Goal: Task Accomplishment & Management: Use online tool/utility

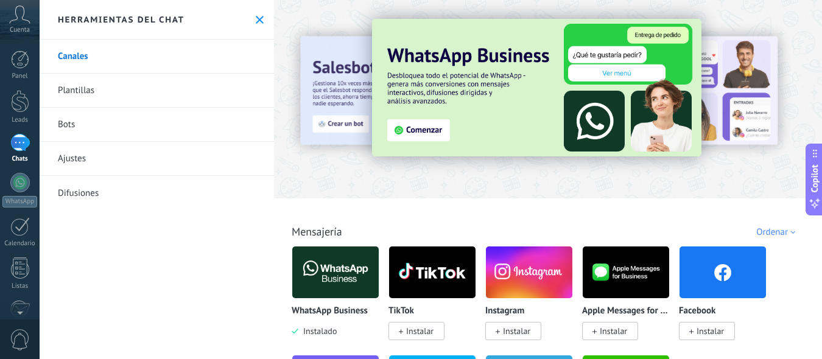
scroll to position [18, 0]
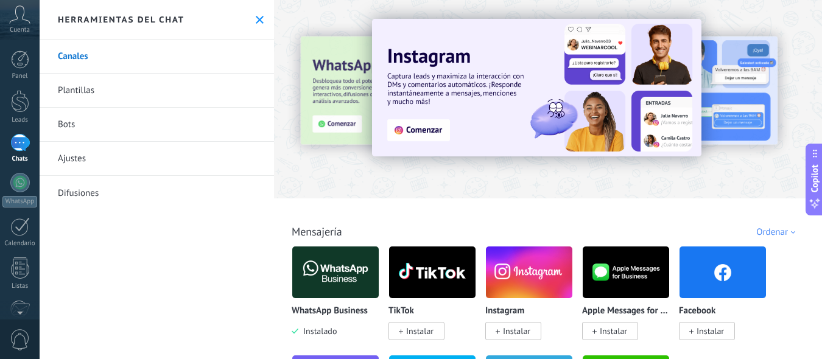
click at [707, 253] on img at bounding box center [722, 272] width 86 height 59
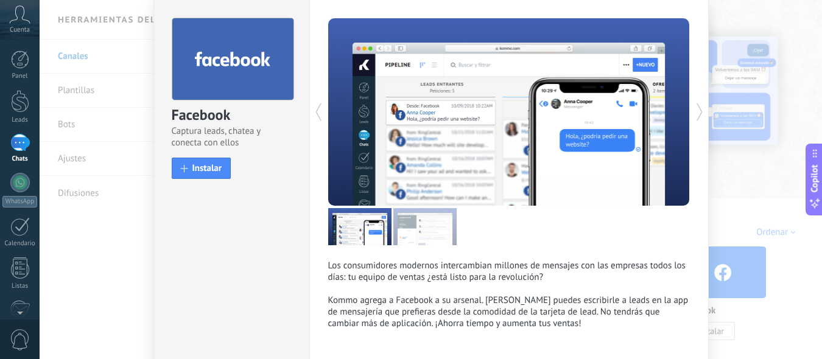
scroll to position [0, 0]
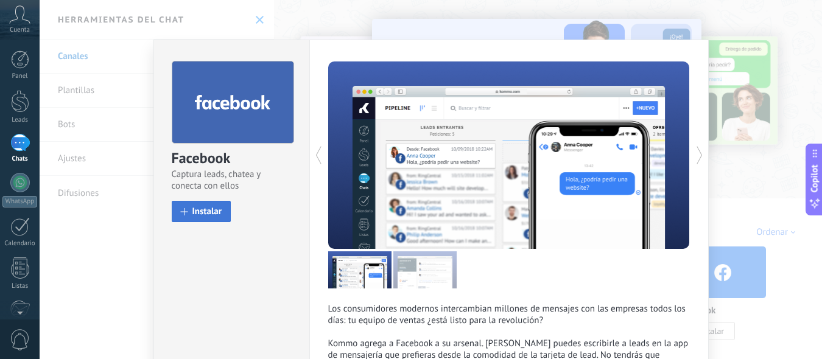
click at [176, 208] on button "Instalar" at bounding box center [202, 211] width 60 height 21
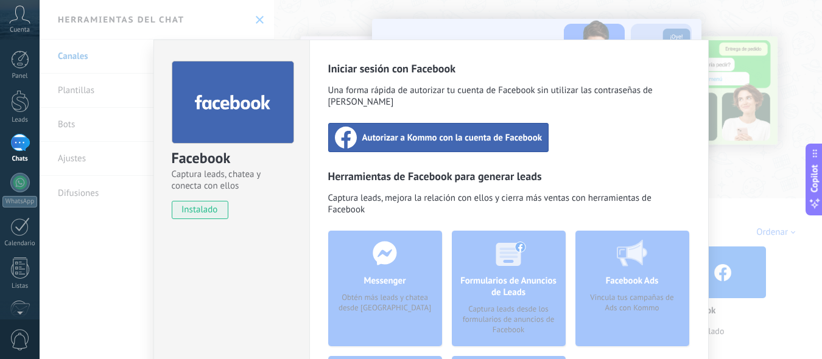
click at [428, 131] on span "Autorizar a Kommo con la cuenta de Facebook" at bounding box center [452, 137] width 180 height 12
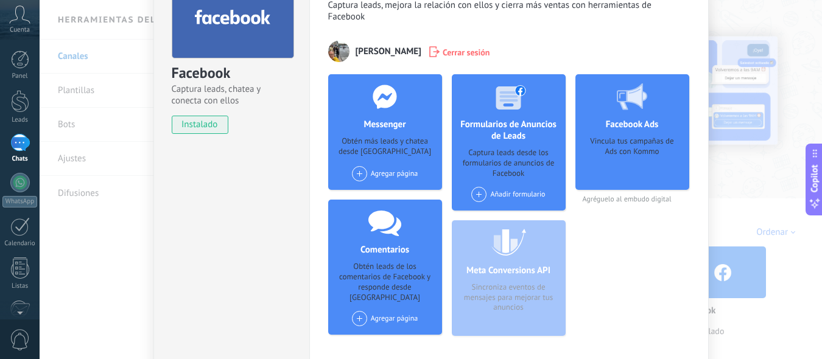
scroll to position [91, 0]
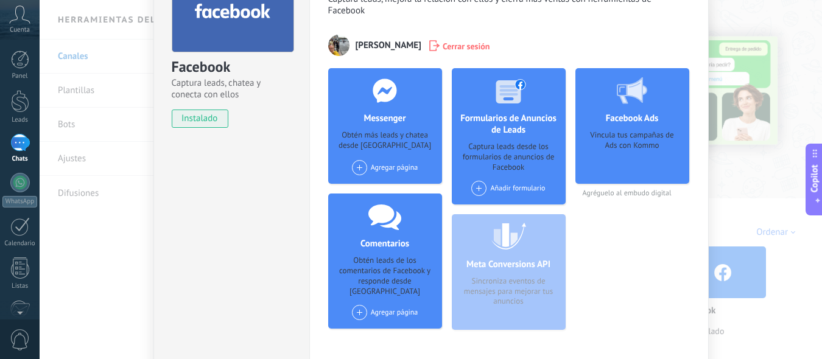
click at [410, 167] on div "Agregar página" at bounding box center [385, 167] width 66 height 15
click at [356, 164] on span at bounding box center [359, 167] width 15 height 15
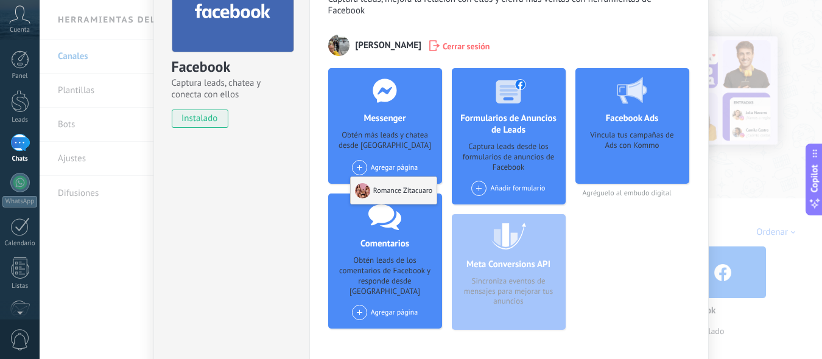
click at [361, 191] on div at bounding box center [362, 190] width 15 height 15
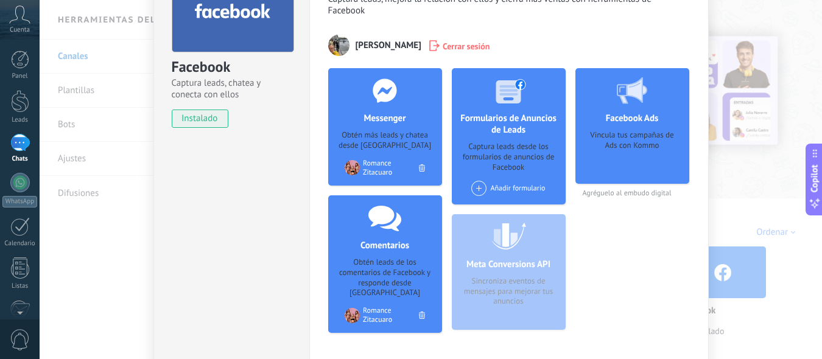
click at [478, 191] on span at bounding box center [478, 188] width 15 height 15
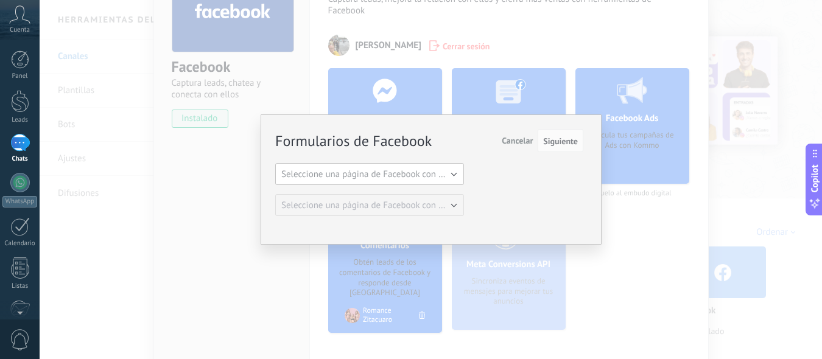
click at [452, 171] on span "Seleccione una página de Facebook con formas" at bounding box center [373, 175] width 184 height 12
click at [433, 192] on span "Romance Zitacuaro" at bounding box center [364, 195] width 192 height 12
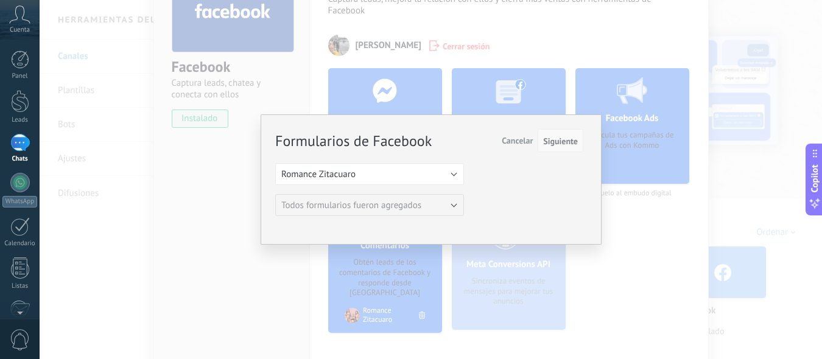
click at [557, 139] on span "Siguiente" at bounding box center [560, 141] width 35 height 9
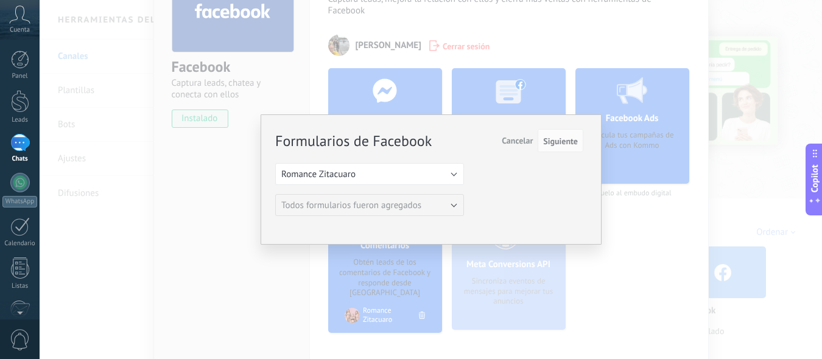
click at [512, 141] on span "Cancelar" at bounding box center [517, 140] width 31 height 11
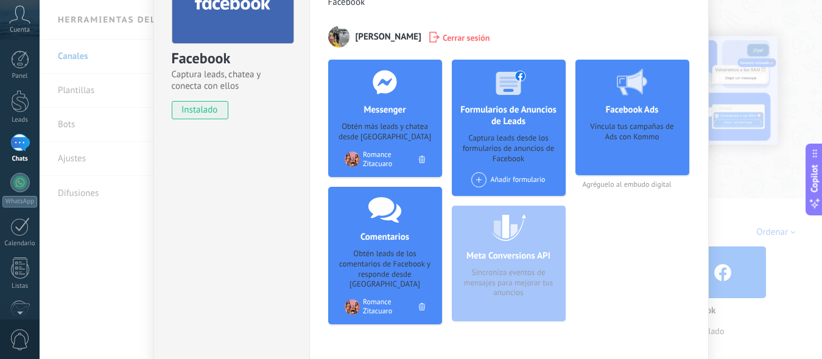
scroll to position [102, 0]
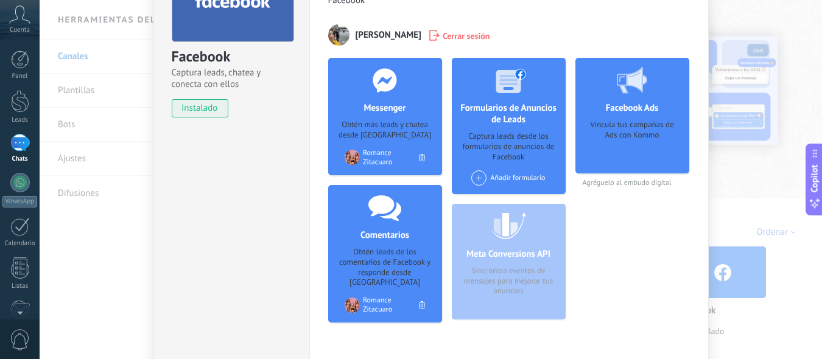
click at [478, 178] on span at bounding box center [478, 177] width 15 height 15
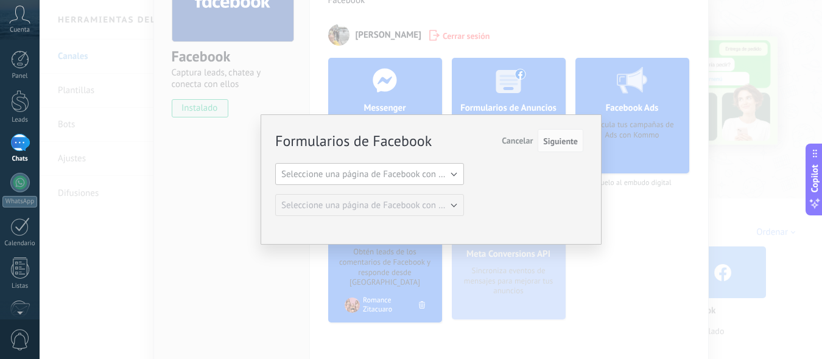
click at [454, 173] on button "Seleccione una página de Facebook con formas" at bounding box center [369, 174] width 189 height 22
click at [436, 192] on span "Romance Zitacuaro" at bounding box center [364, 195] width 192 height 12
click at [554, 141] on span "Siguiente" at bounding box center [560, 141] width 35 height 9
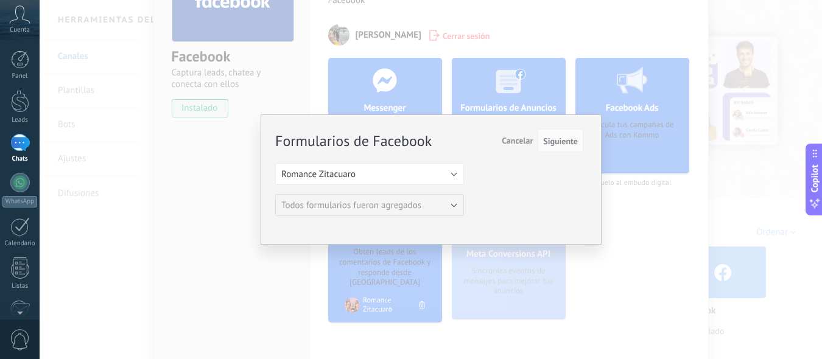
click at [516, 142] on span "Cancelar" at bounding box center [517, 140] width 31 height 11
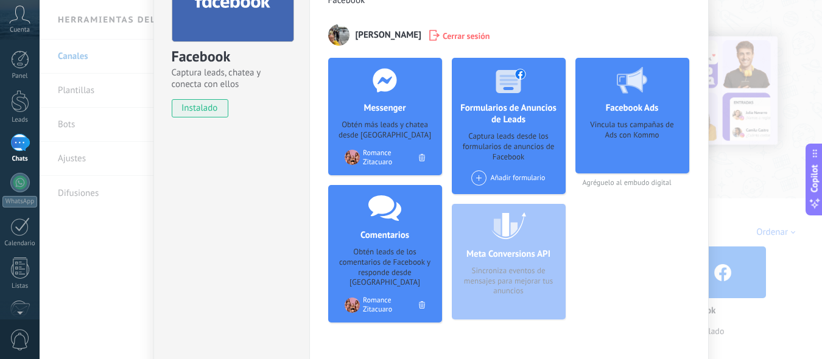
click at [477, 175] on span at bounding box center [478, 177] width 15 height 15
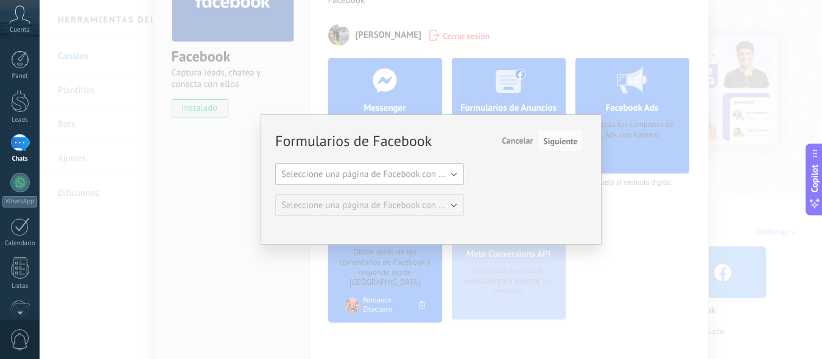
click at [450, 174] on span "Seleccione una página de Facebook con formas" at bounding box center [373, 175] width 184 height 12
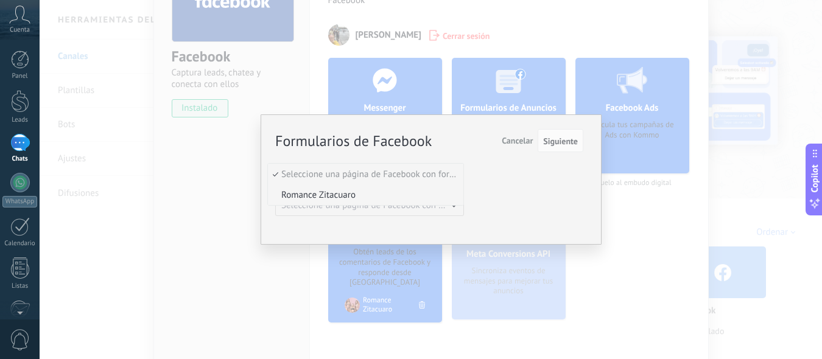
click at [435, 194] on span "Romance Zitacuaro" at bounding box center [364, 195] width 192 height 12
click at [558, 139] on span "Siguiente" at bounding box center [560, 141] width 35 height 9
click at [526, 139] on span "Cancelar" at bounding box center [517, 140] width 31 height 11
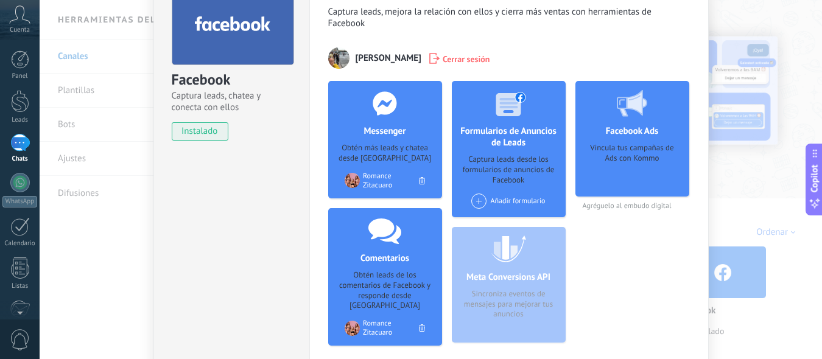
scroll to position [0, 0]
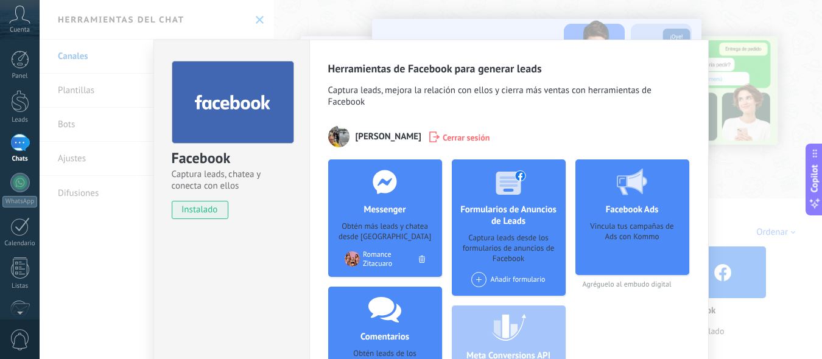
click at [195, 212] on span "instalado" at bounding box center [199, 210] width 55 height 18
click at [537, 31] on div "Facebook Captura leads, chatea y conecta con ellos instalado Desinstalar Herram…" at bounding box center [431, 179] width 782 height 359
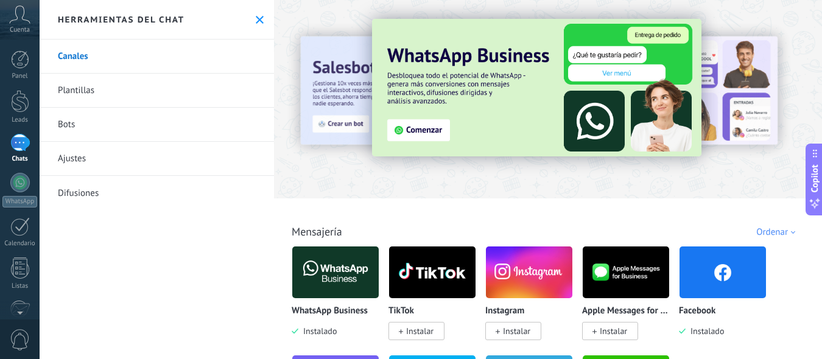
click at [359, 273] on img at bounding box center [335, 272] width 86 height 59
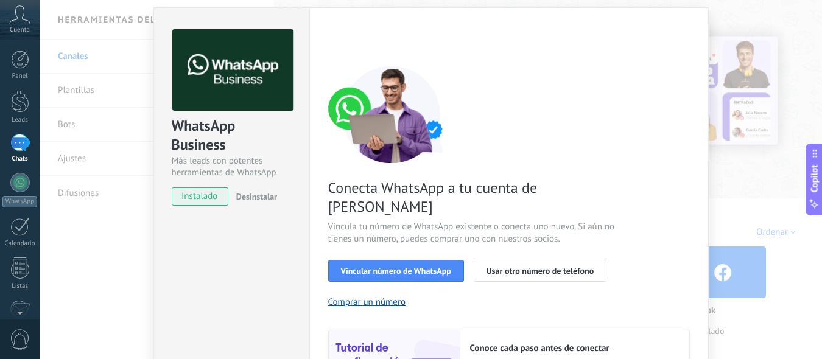
scroll to position [30, 0]
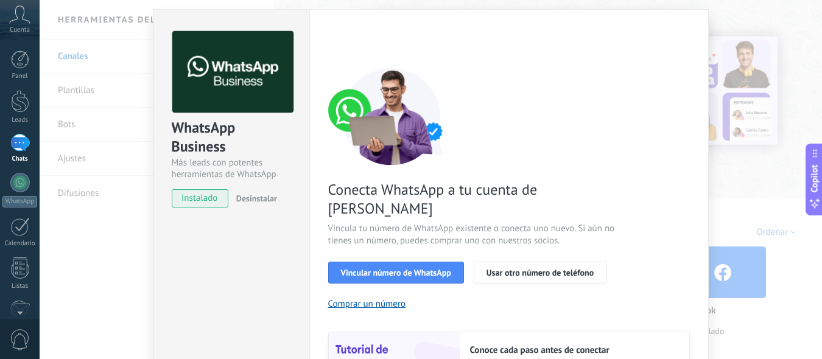
click at [198, 198] on span "instalado" at bounding box center [199, 198] width 55 height 18
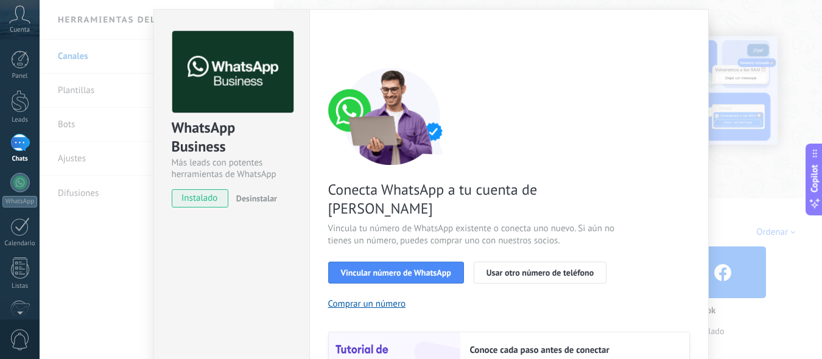
click at [99, 280] on div "WhatsApp Business Más leads con potentes herramientas de WhatsApp instalado Des…" at bounding box center [431, 179] width 782 height 359
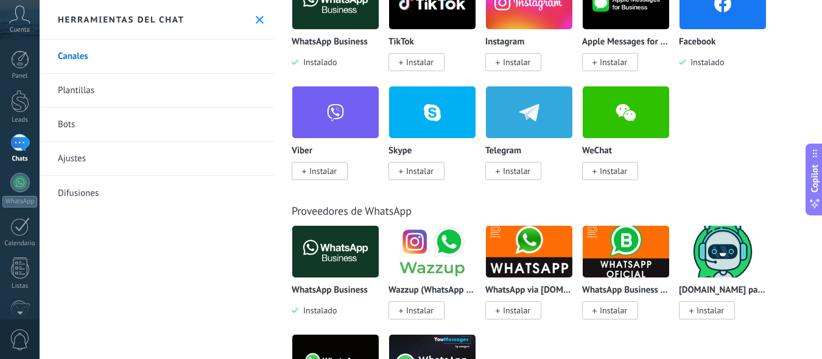
scroll to position [270, 0]
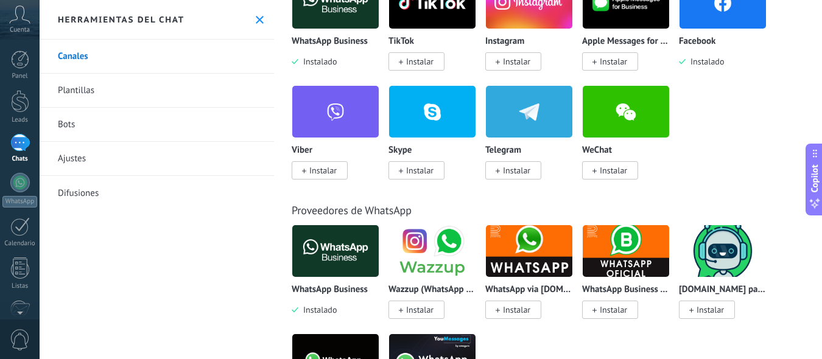
click at [496, 61] on icon at bounding box center [497, 62] width 4 height 5
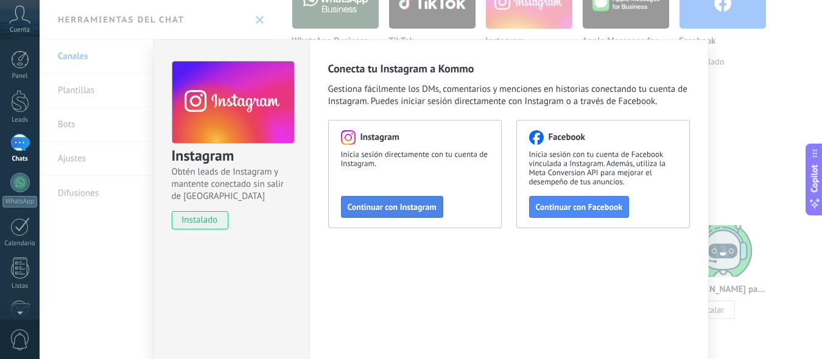
click at [390, 211] on span "Continuar con Instagram" at bounding box center [392, 207] width 89 height 9
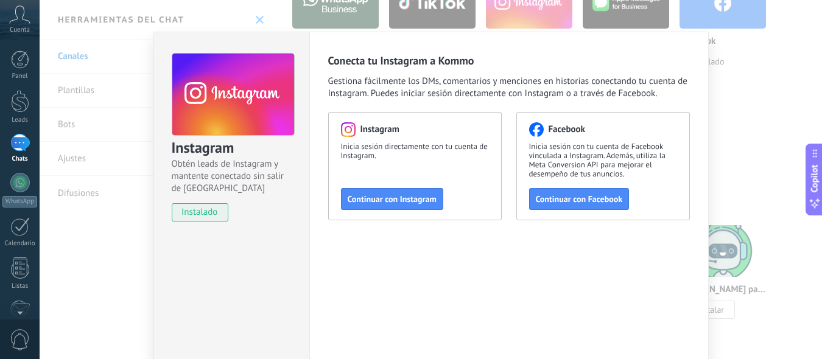
scroll to position [0, 0]
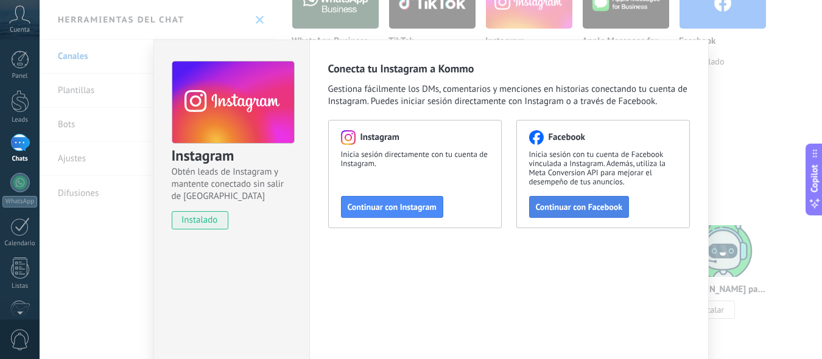
click at [584, 214] on button "Continuar con Facebook" at bounding box center [579, 207] width 100 height 22
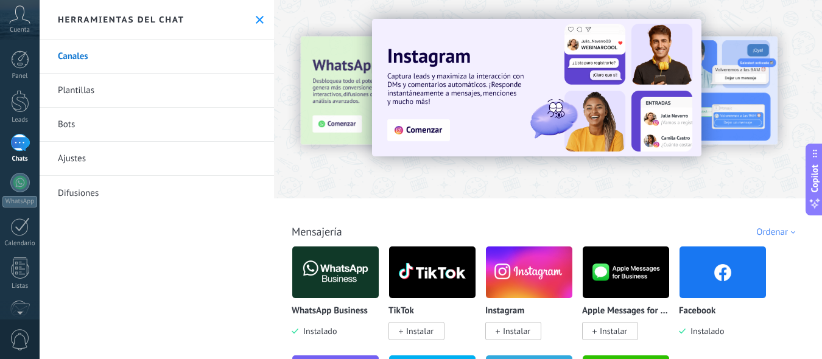
click at [433, 127] on img at bounding box center [536, 88] width 329 height 138
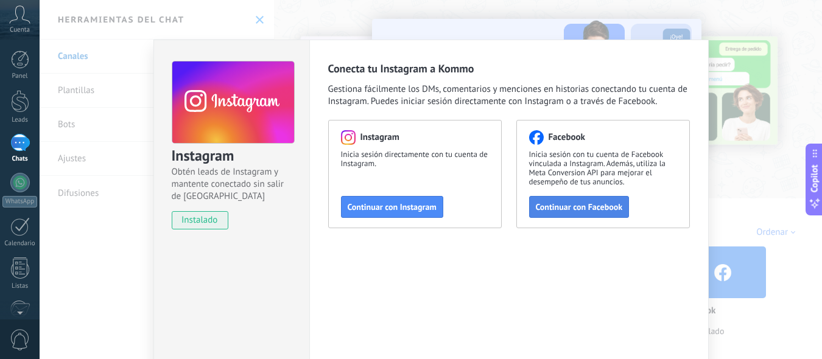
click at [579, 201] on button "Continuar con Facebook" at bounding box center [579, 207] width 100 height 22
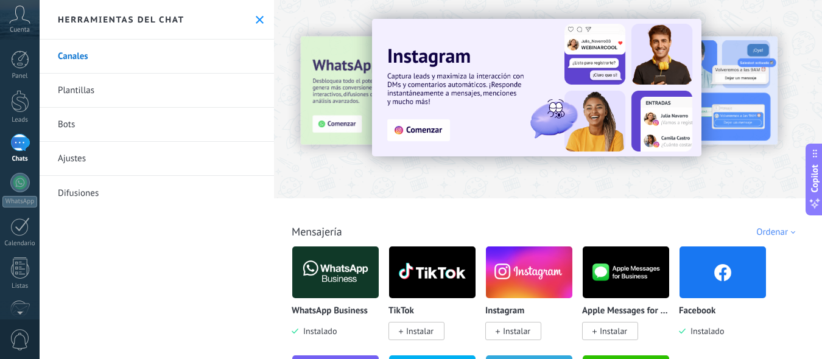
click at [93, 90] on link "Plantillas" at bounding box center [157, 91] width 234 height 34
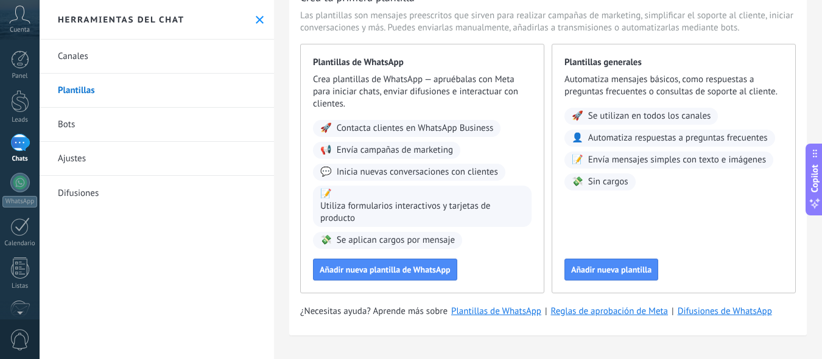
scroll to position [63, 0]
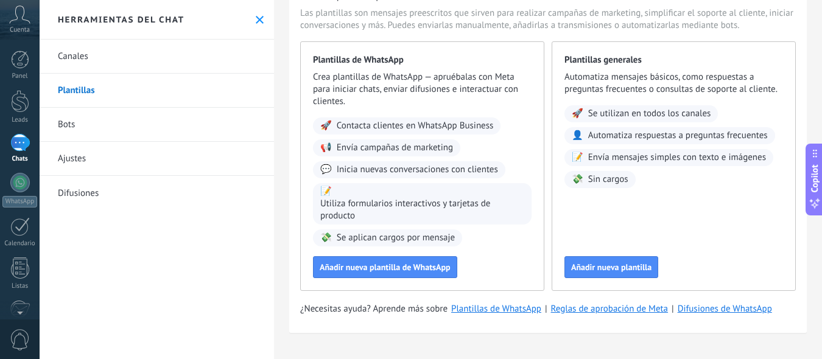
click at [64, 128] on link "Bots" at bounding box center [157, 125] width 234 height 34
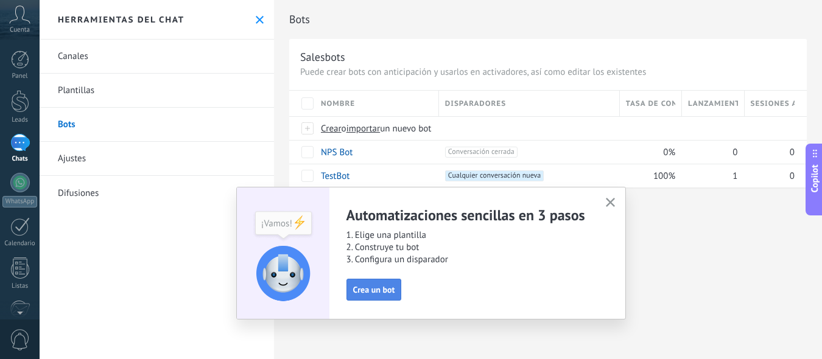
click at [385, 285] on span "Crea un bot" at bounding box center [374, 289] width 42 height 9
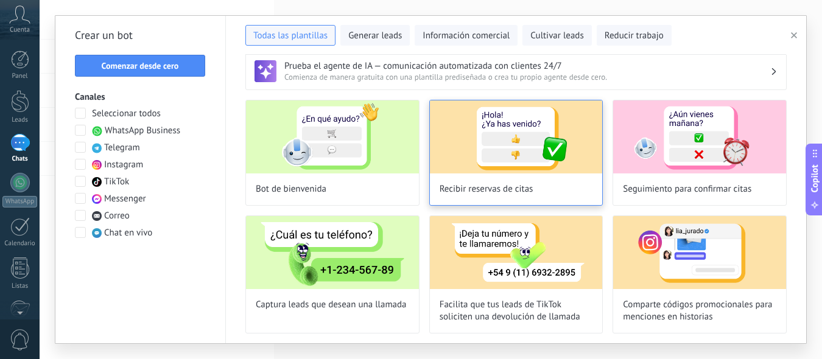
scroll to position [14, 0]
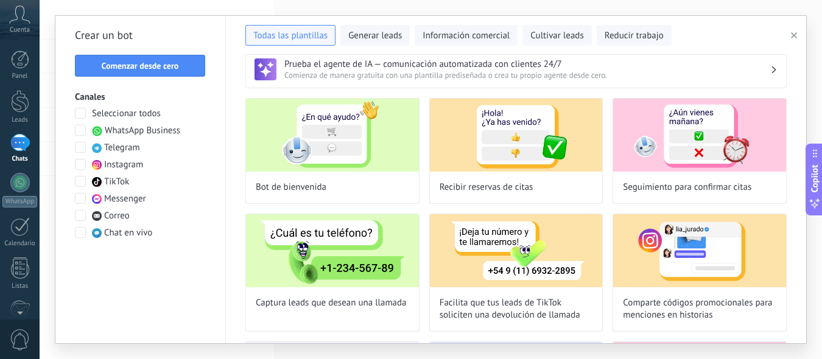
click at [167, 130] on span "WhatsApp Business" at bounding box center [142, 131] width 75 height 12
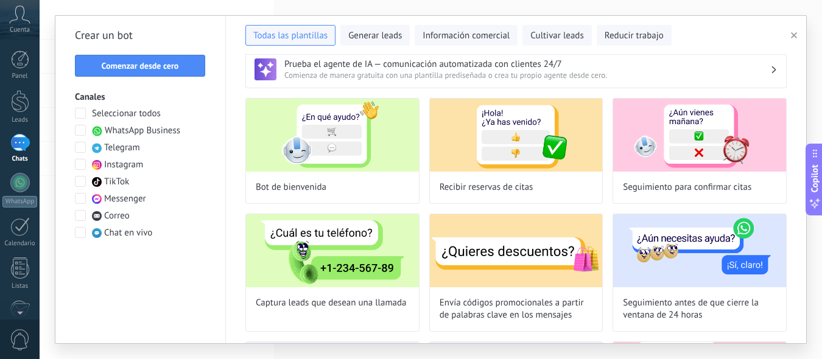
click at [79, 167] on span at bounding box center [80, 164] width 11 height 11
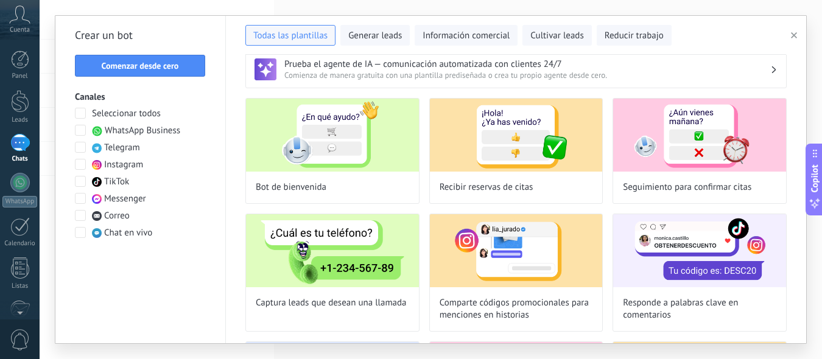
click at [80, 198] on span at bounding box center [80, 198] width 11 height 11
click at [360, 34] on span "Generar leads" at bounding box center [375, 36] width 54 height 12
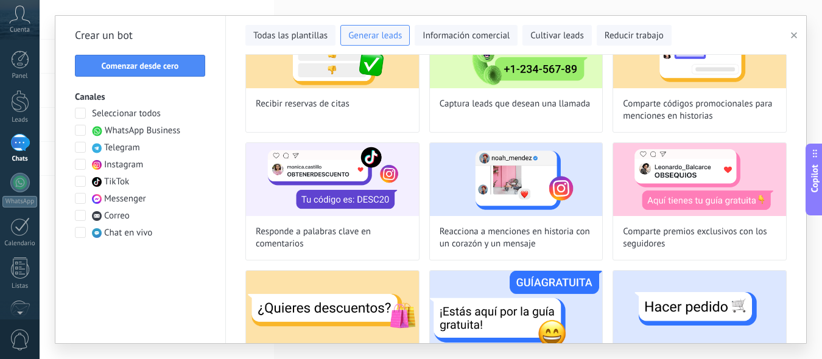
scroll to position [0, 0]
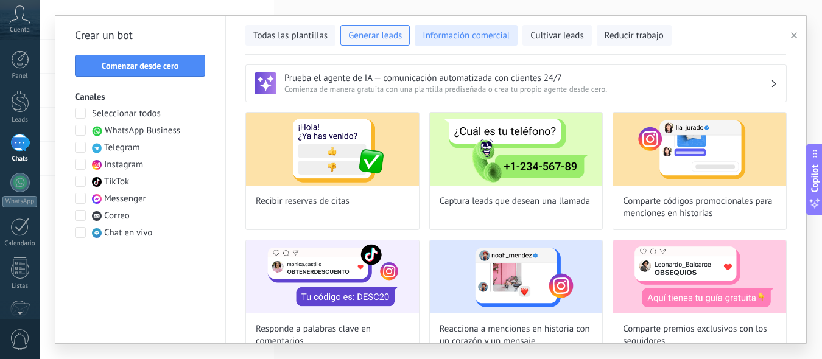
click at [459, 35] on span "Información comercial" at bounding box center [465, 36] width 87 height 12
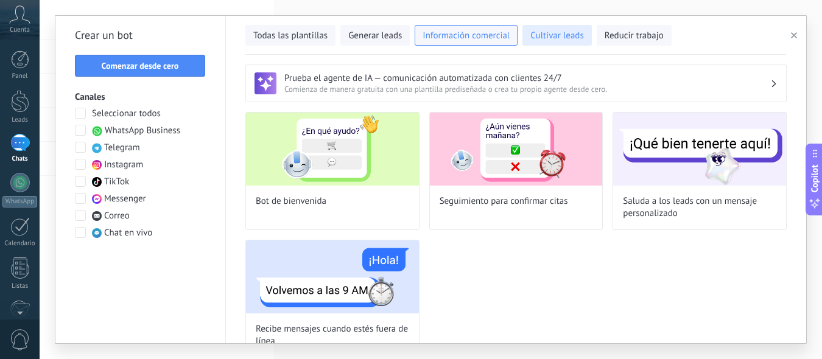
click at [554, 35] on span "Cultivar leads" at bounding box center [556, 36] width 53 height 12
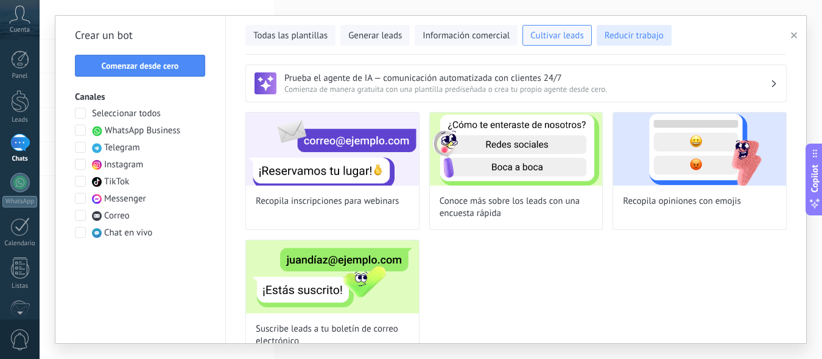
click at [614, 30] on span "Reducir trabajo" at bounding box center [633, 36] width 59 height 12
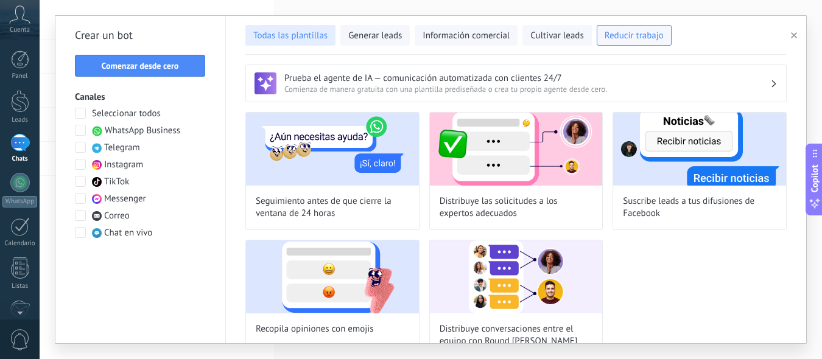
click at [296, 35] on span "Todas las plantillas" at bounding box center [290, 36] width 74 height 12
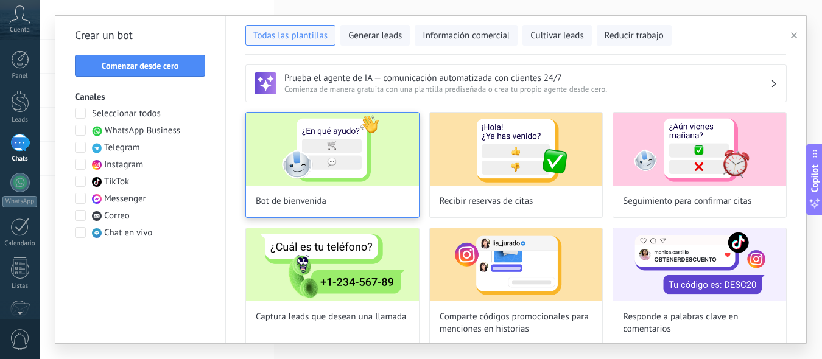
click at [318, 198] on span "Bot de bienvenida" at bounding box center [291, 201] width 71 height 12
type input "**********"
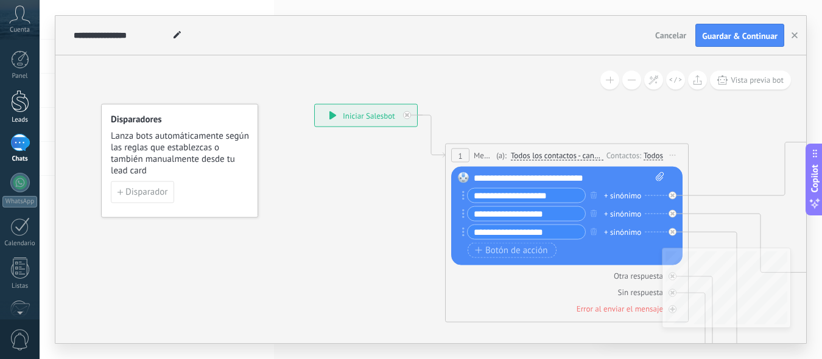
click at [20, 104] on div at bounding box center [20, 101] width 18 height 23
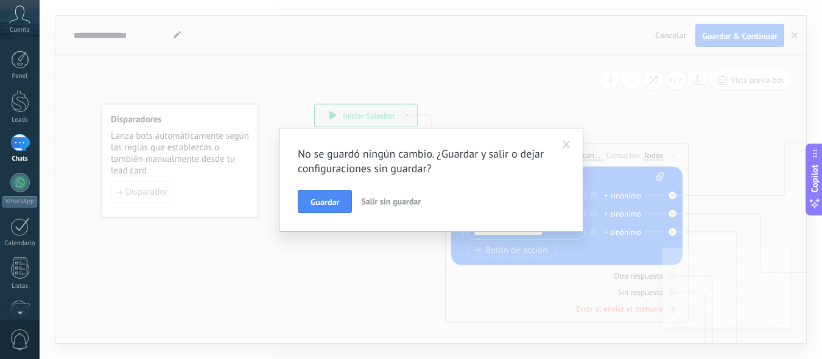
click at [365, 195] on button "Salir sin guardar" at bounding box center [390, 201] width 69 height 23
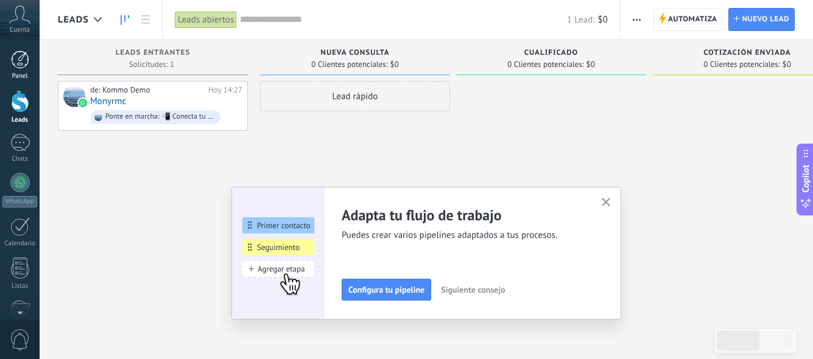
click at [17, 60] on div at bounding box center [20, 60] width 18 height 18
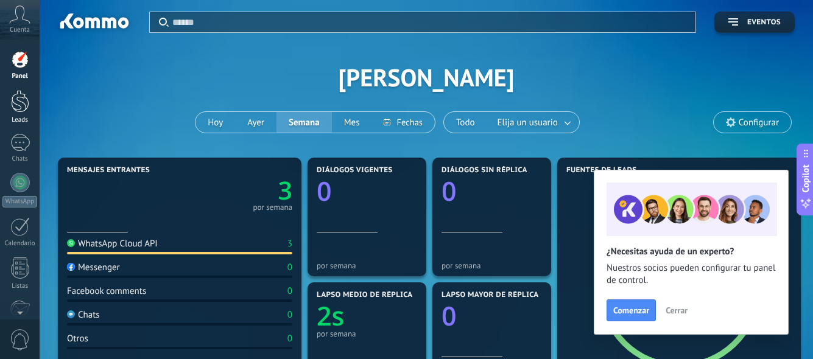
click at [16, 101] on div at bounding box center [20, 101] width 18 height 23
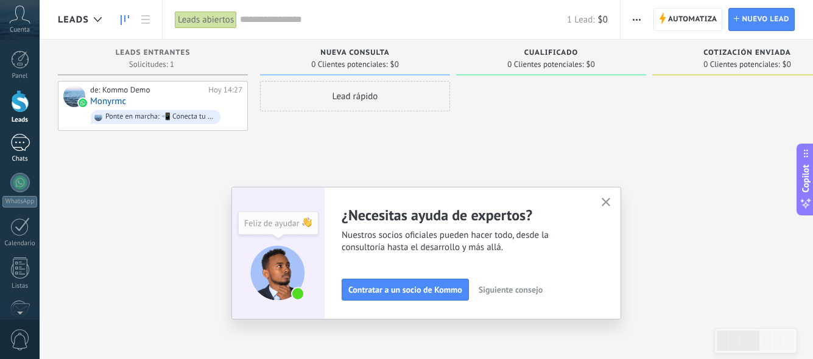
click at [17, 142] on div at bounding box center [19, 143] width 19 height 18
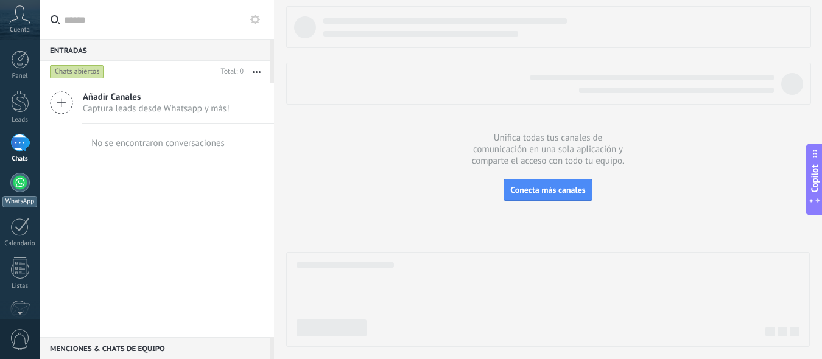
click at [19, 181] on div at bounding box center [19, 182] width 19 height 19
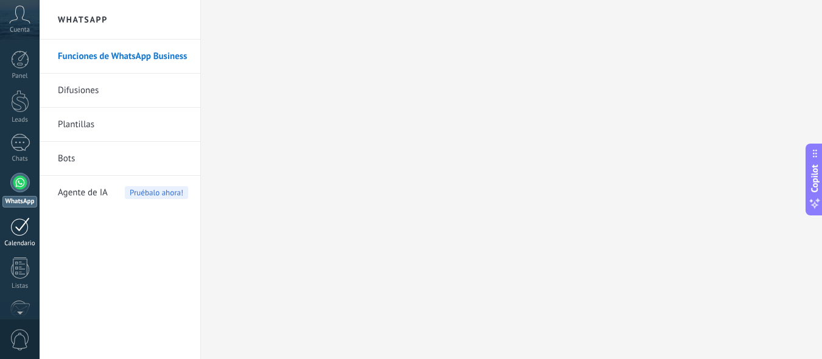
click at [21, 228] on div at bounding box center [19, 226] width 19 height 19
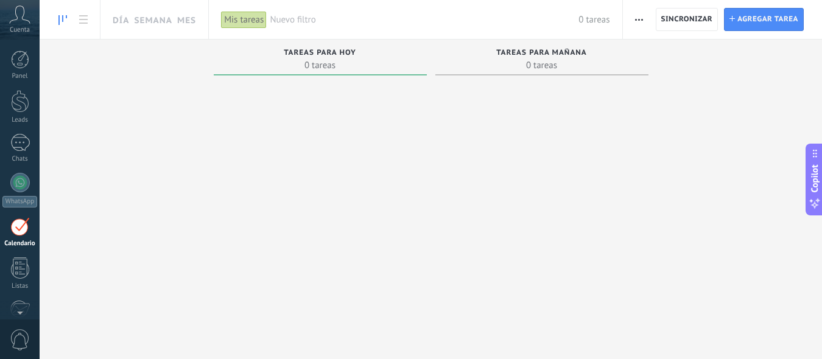
scroll to position [35, 0]
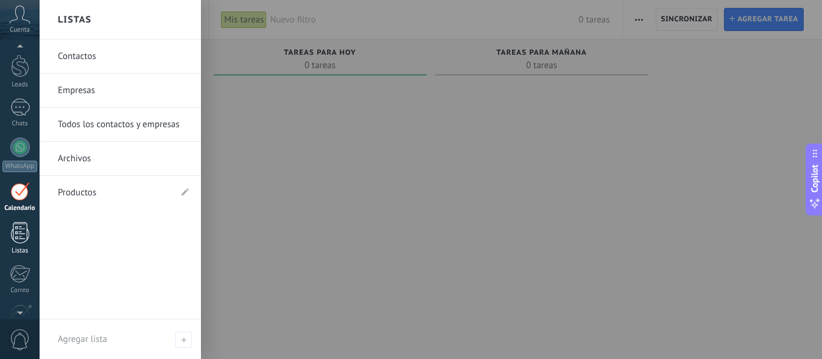
click at [14, 236] on div at bounding box center [20, 232] width 18 height 21
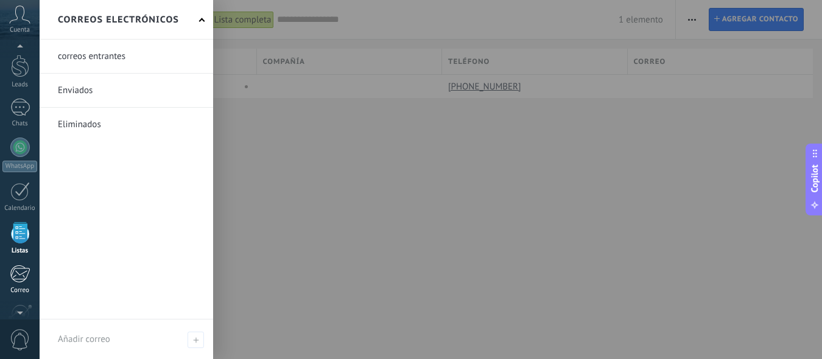
click at [20, 276] on div at bounding box center [20, 274] width 20 height 18
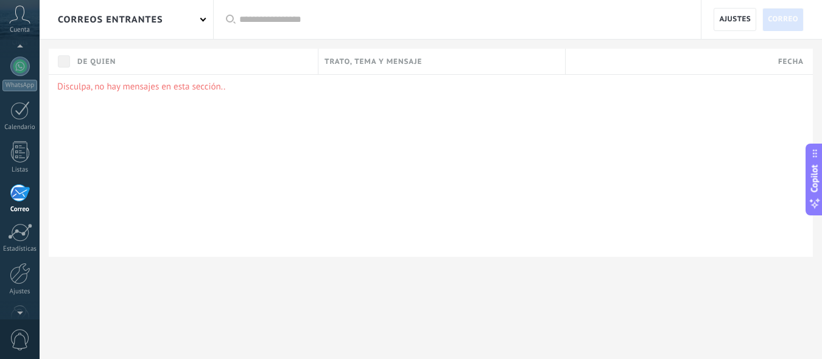
scroll to position [118, 0]
click at [19, 23] on icon at bounding box center [19, 14] width 21 height 18
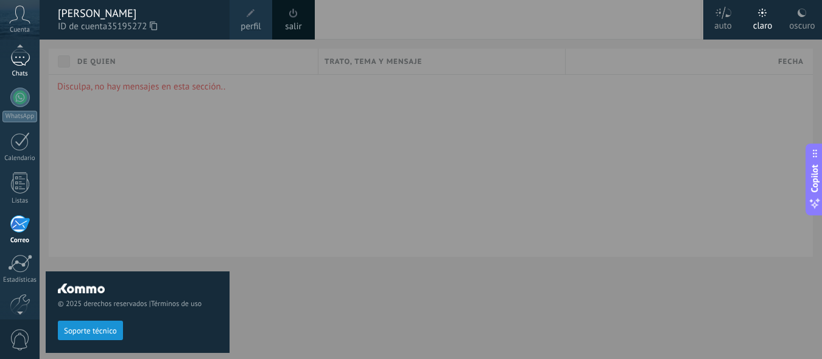
scroll to position [82, 0]
click at [20, 64] on div at bounding box center [19, 61] width 19 height 18
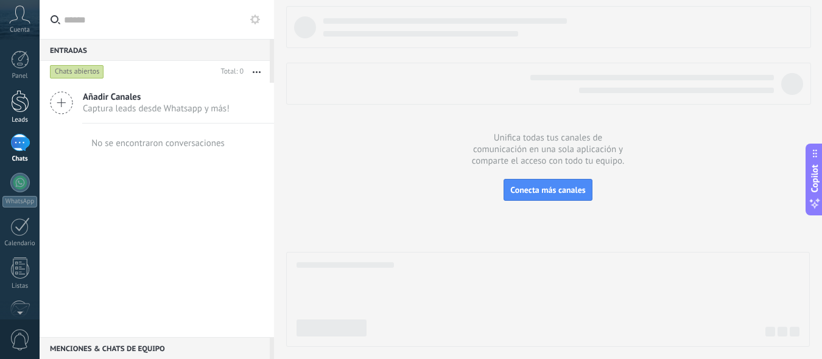
click at [19, 110] on div at bounding box center [20, 101] width 18 height 23
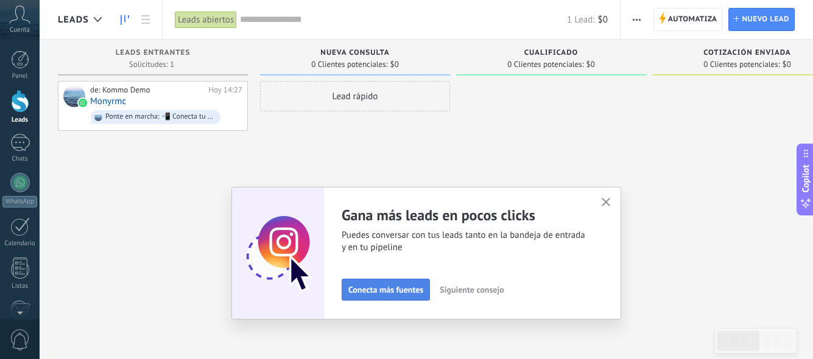
click at [366, 292] on span "Conecta más fuentes" at bounding box center [385, 289] width 75 height 9
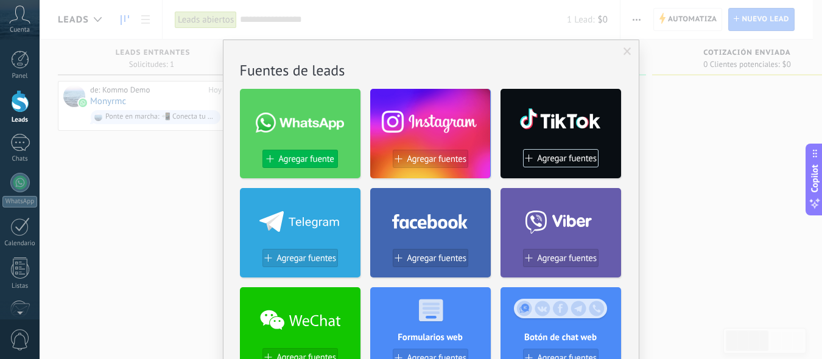
click at [266, 156] on span at bounding box center [268, 158] width 7 height 7
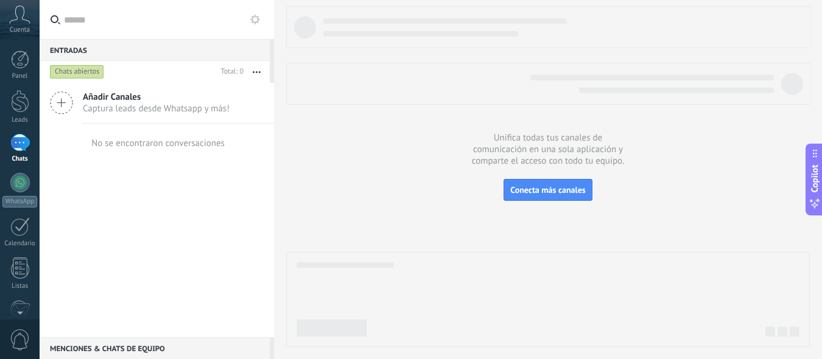
click at [816, 156] on use at bounding box center [814, 154] width 4 height 8
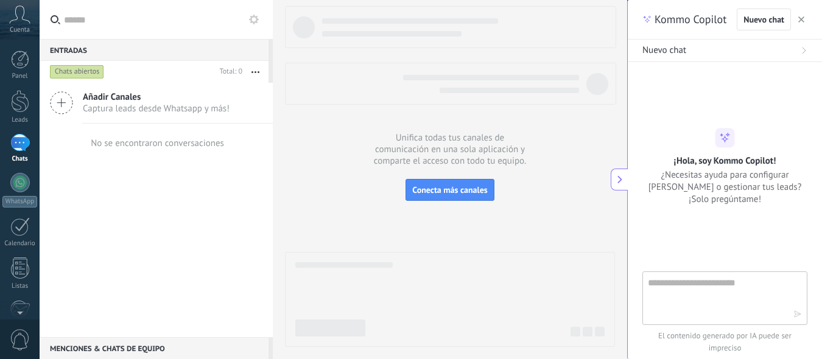
type textarea "**********"
click at [733, 284] on textarea at bounding box center [716, 298] width 137 height 44
type textarea "**********"
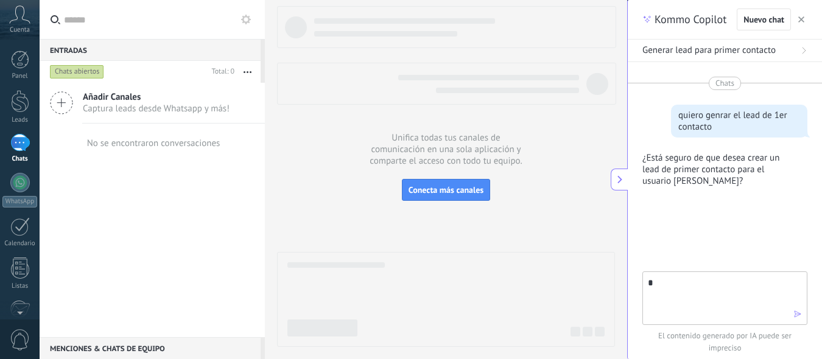
type textarea "**"
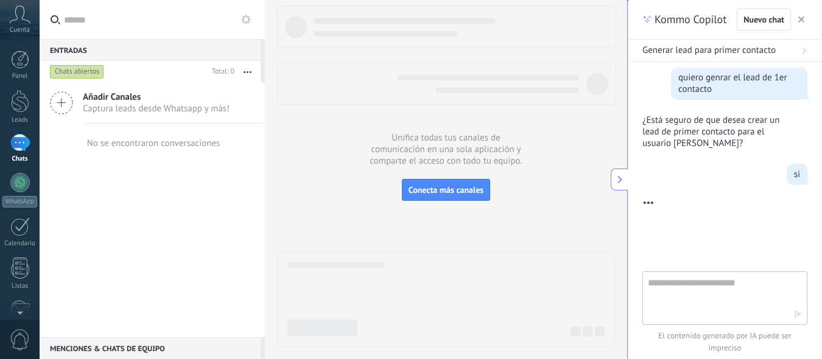
scroll to position [96, 0]
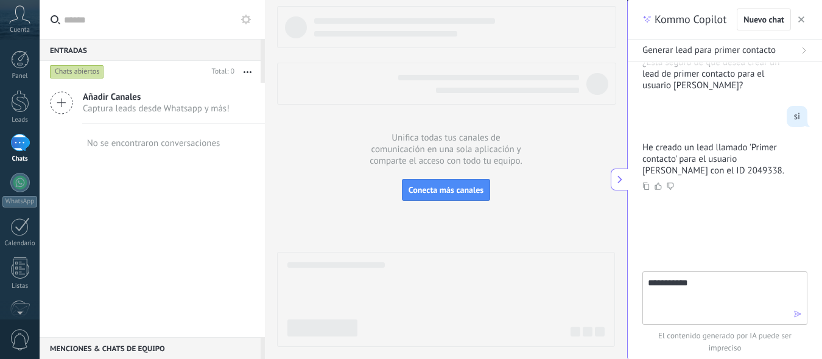
type textarea "**********"
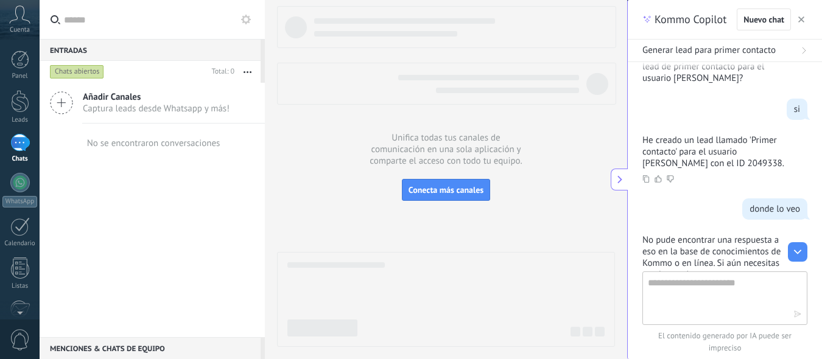
scroll to position [108, 0]
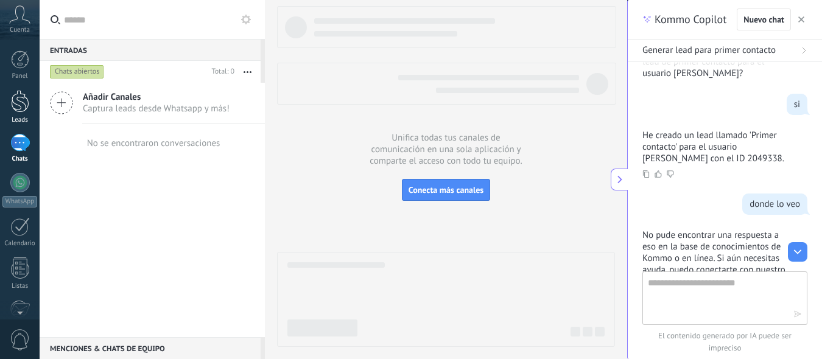
click at [21, 106] on div at bounding box center [20, 101] width 18 height 23
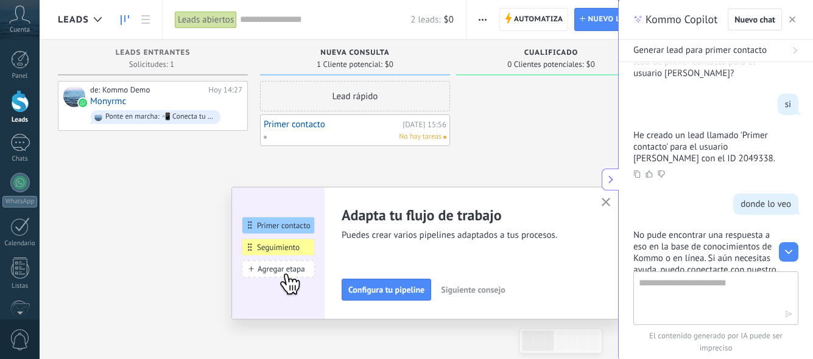
click at [307, 127] on link "Primer contacto" at bounding box center [332, 124] width 136 height 10
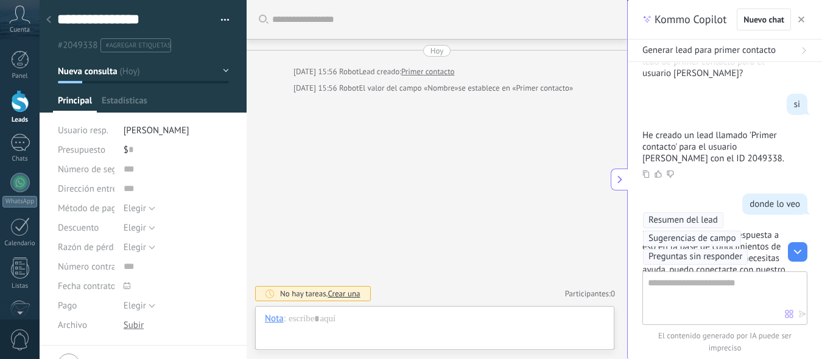
scroll to position [18, 0]
click at [428, 70] on link "Primer contacto" at bounding box center [427, 72] width 53 height 12
click at [433, 71] on link "Primer contacto" at bounding box center [427, 72] width 53 height 12
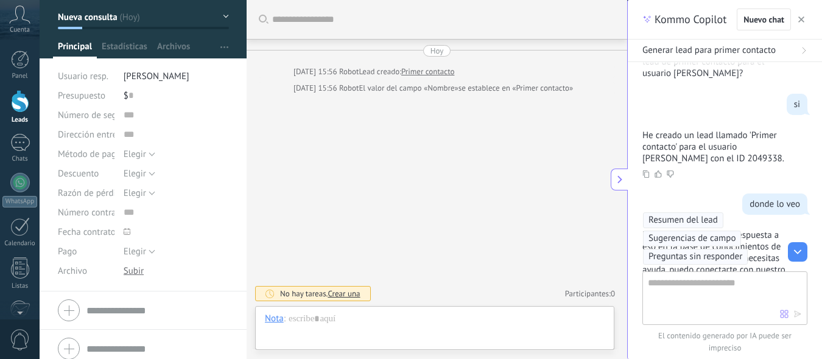
scroll to position [63, 0]
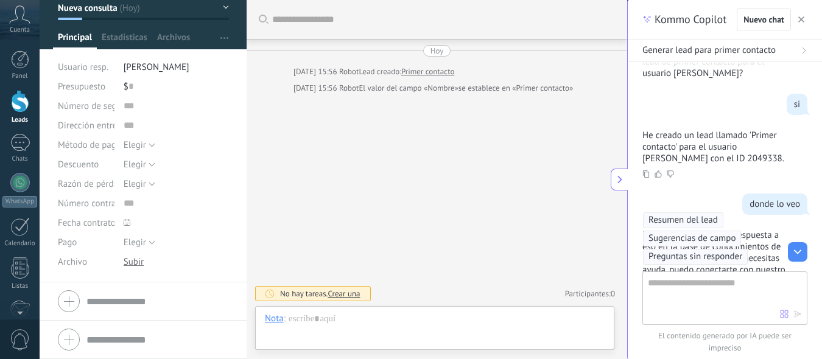
click at [311, 163] on div "Buscar Carga más [DATE] [DATE] 15:56 Robot Lead creado: Primer contacto [DATE] …" at bounding box center [436, 179] width 380 height 359
click at [135, 39] on span "Estadísticas" at bounding box center [125, 41] width 46 height 18
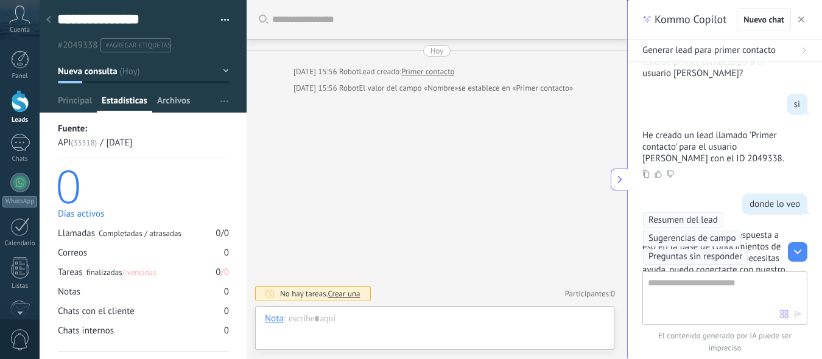
click at [175, 107] on span "Archivos" at bounding box center [173, 104] width 33 height 18
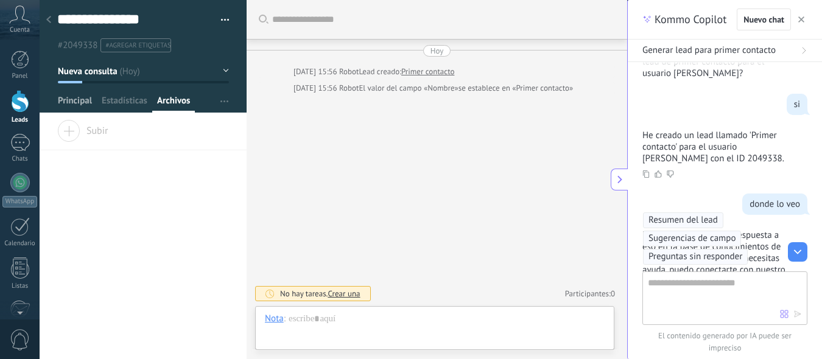
click at [63, 97] on span "Principal" at bounding box center [75, 104] width 34 height 18
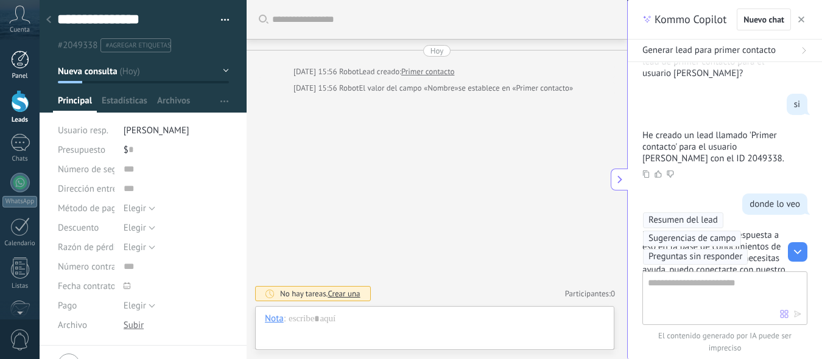
click at [19, 67] on div at bounding box center [20, 60] width 18 height 18
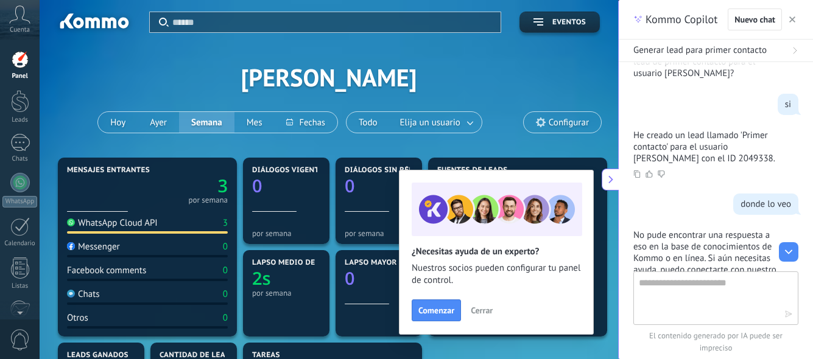
click at [478, 310] on span "Cerrar" at bounding box center [481, 310] width 22 height 9
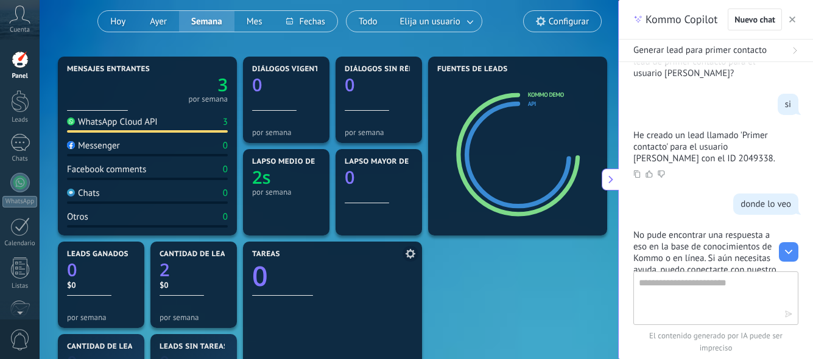
scroll to position [117, 0]
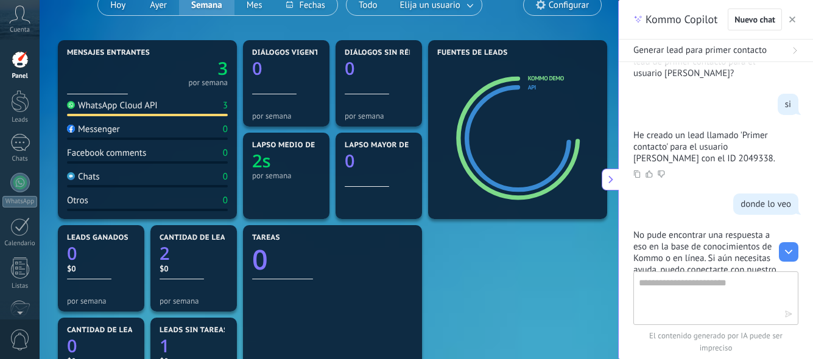
click at [142, 107] on div "WhatsApp Cloud API" at bounding box center [112, 106] width 91 height 12
click at [222, 71] on text "3" at bounding box center [222, 69] width 10 height 24
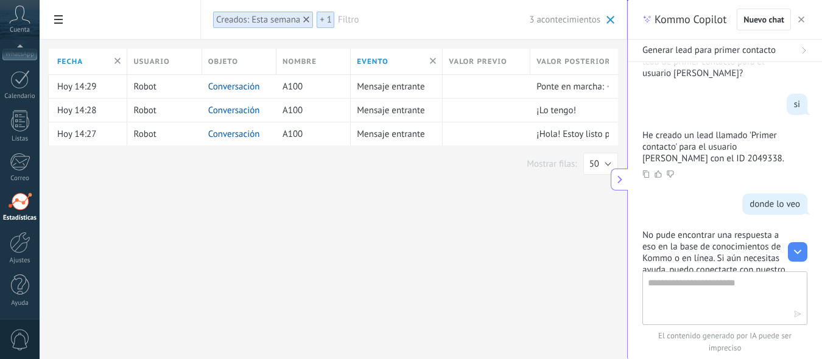
click at [23, 210] on div at bounding box center [20, 201] width 24 height 18
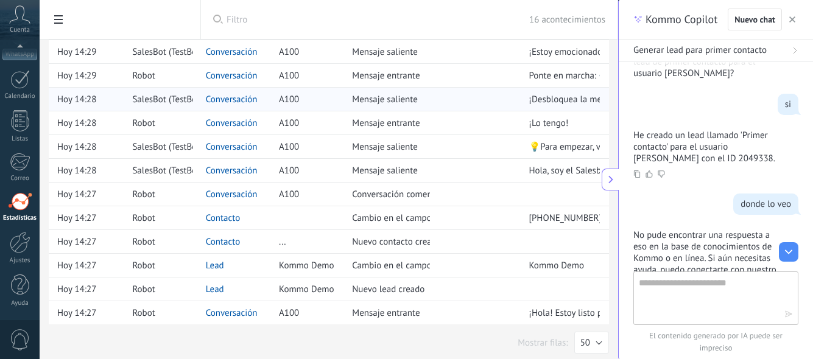
scroll to position [135, 0]
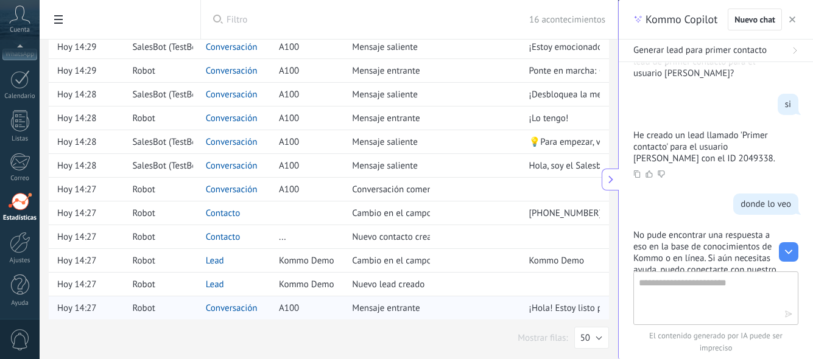
click at [494, 313] on div at bounding box center [476, 307] width 80 height 23
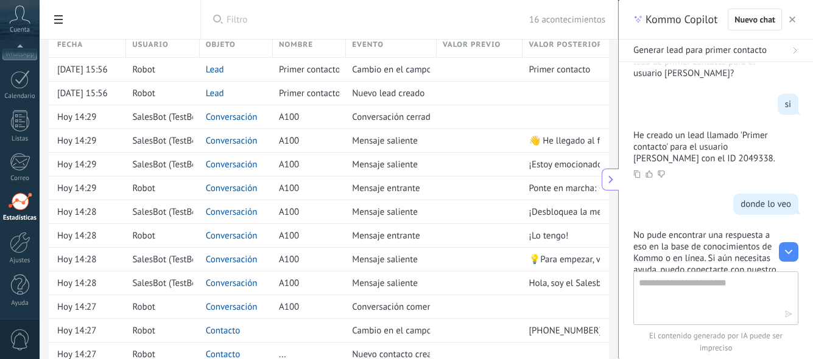
scroll to position [15, 0]
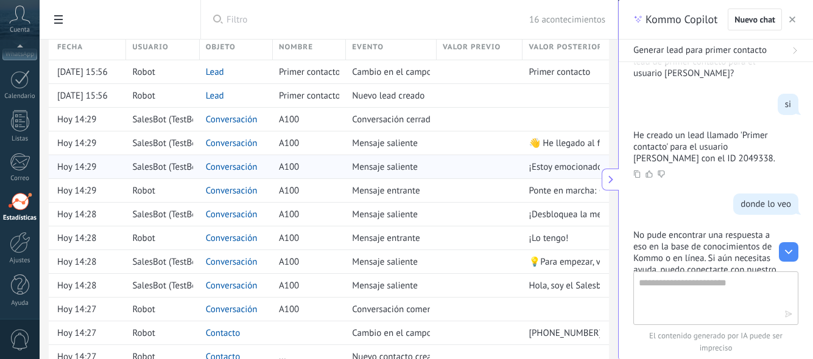
click at [246, 167] on link "Conversación" at bounding box center [232, 167] width 52 height 12
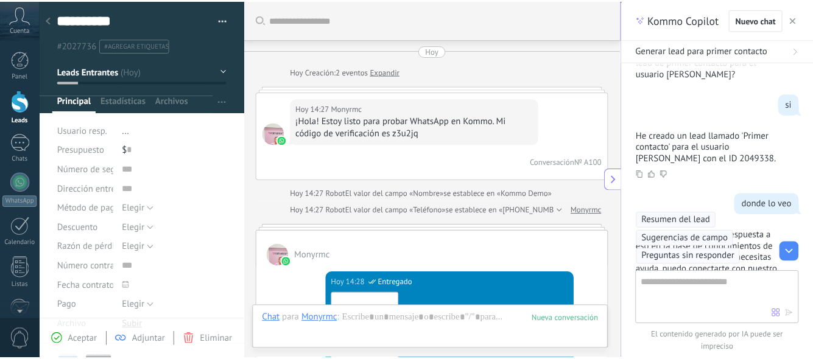
scroll to position [1169, 0]
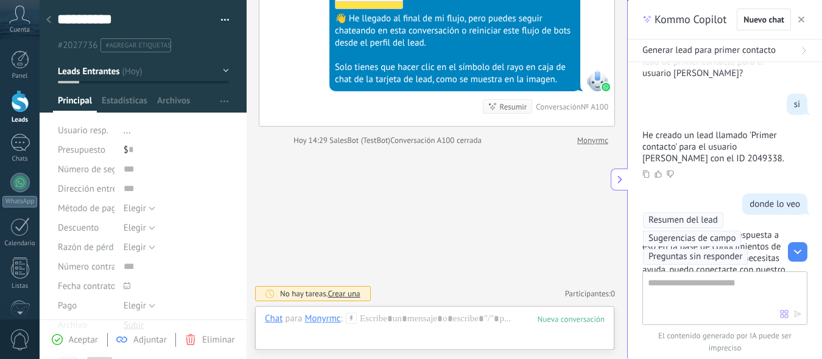
click at [16, 102] on div at bounding box center [20, 101] width 18 height 23
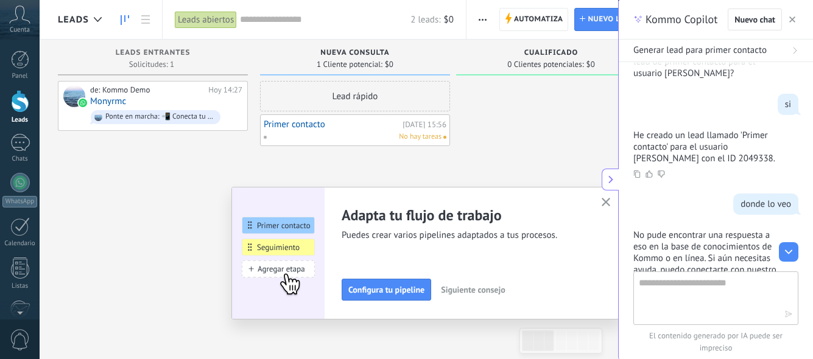
click at [791, 19] on use "button" at bounding box center [792, 19] width 6 height 6
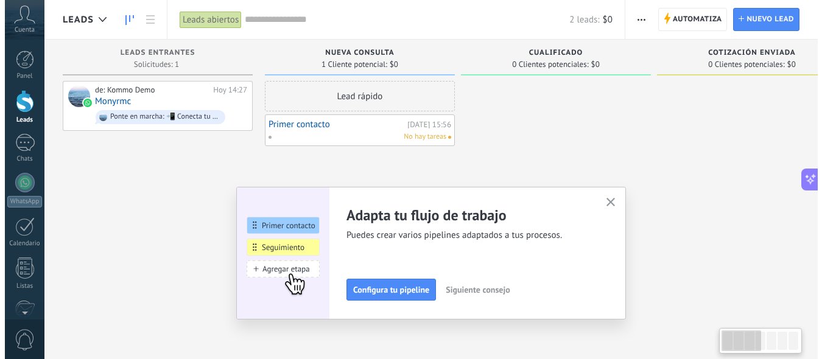
scroll to position [12, 0]
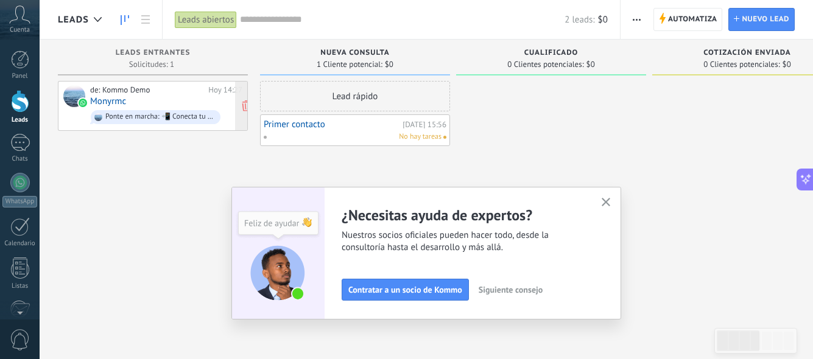
click at [183, 116] on div "Ponte en marcha: 📲 Conecta tu número de WhatsApp 💬" at bounding box center [160, 117] width 110 height 9
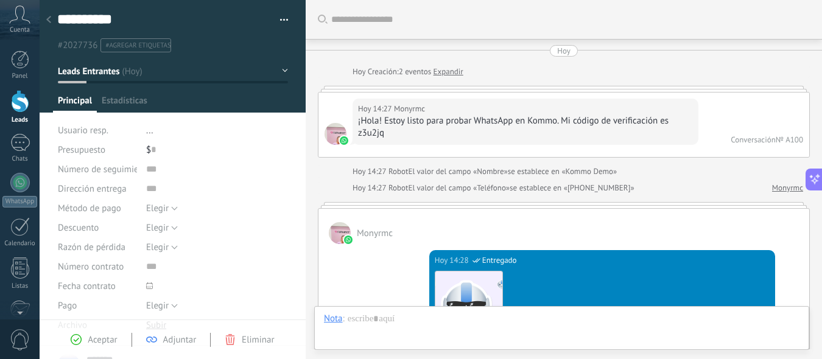
type textarea "**********"
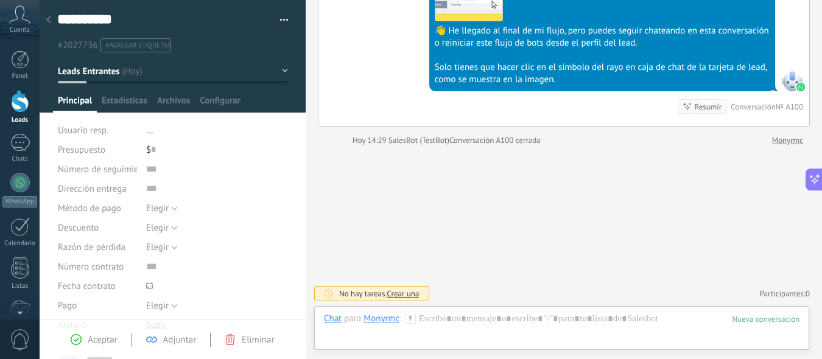
click at [48, 19] on use at bounding box center [48, 19] width 5 height 7
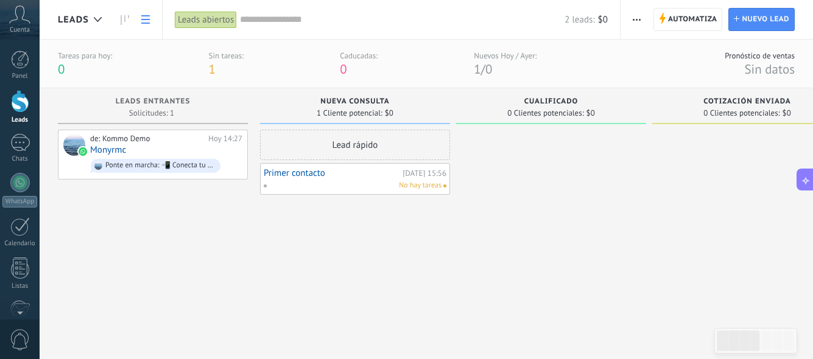
click at [147, 21] on icon at bounding box center [145, 19] width 9 height 9
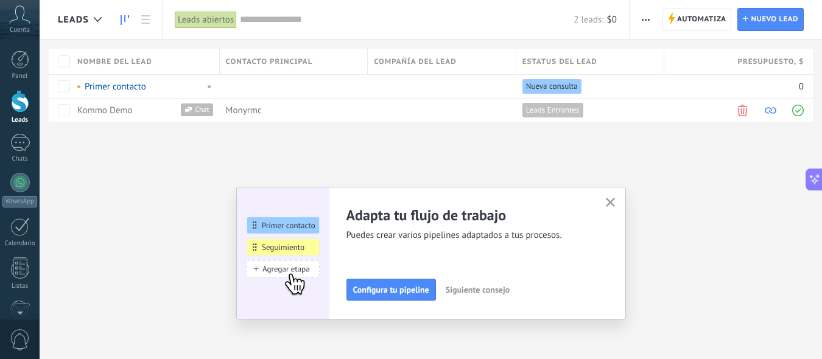
click at [124, 19] on use at bounding box center [125, 20] width 9 height 10
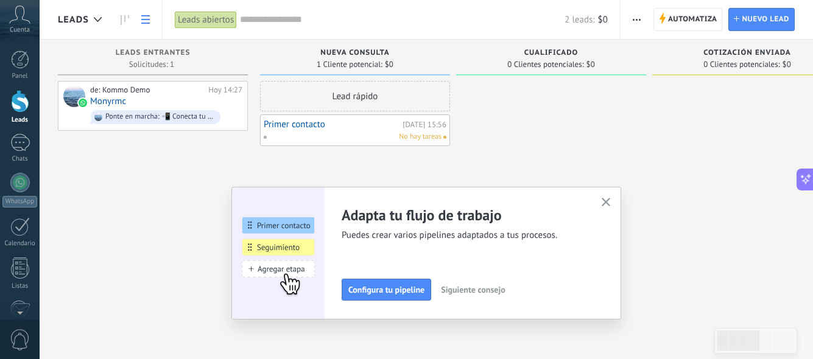
click at [145, 17] on icon at bounding box center [145, 19] width 9 height 9
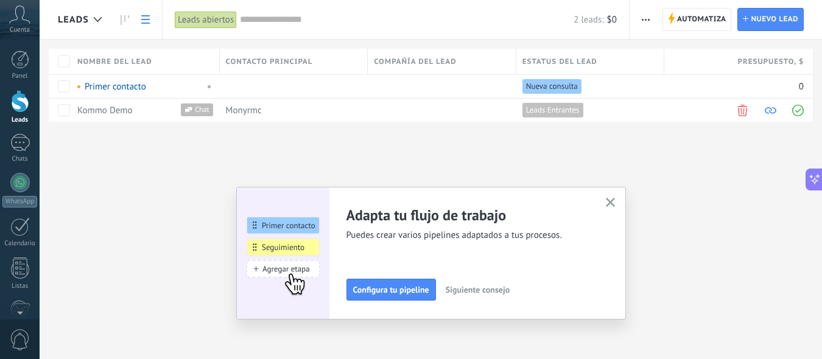
click at [251, 226] on img at bounding box center [283, 253] width 93 height 133
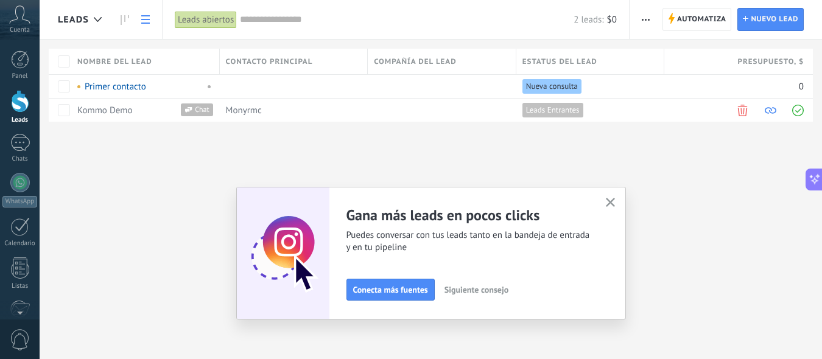
click at [612, 202] on icon "button" at bounding box center [610, 202] width 9 height 9
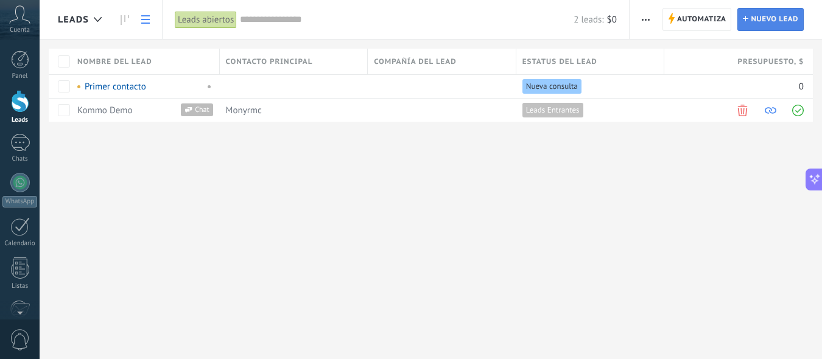
click at [744, 21] on icon at bounding box center [745, 18] width 5 height 5
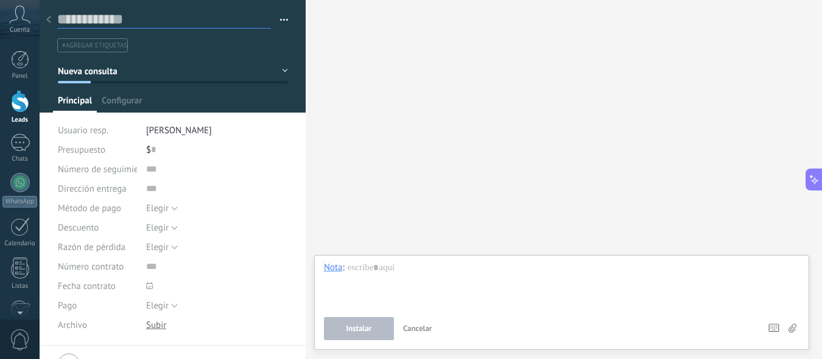
click at [97, 23] on input "text" at bounding box center [164, 19] width 214 height 18
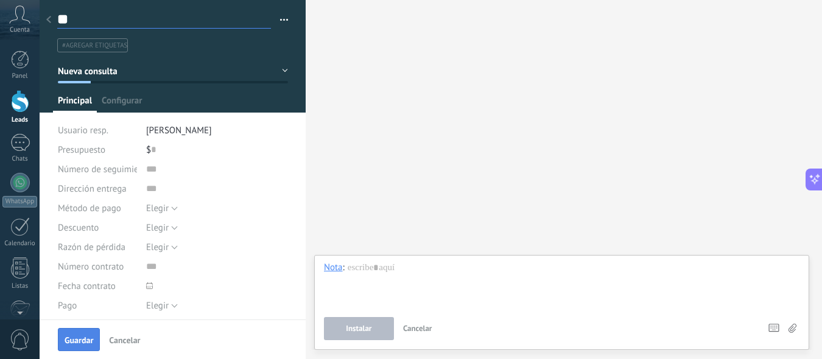
type input "*"
click at [79, 334] on button "Guardar" at bounding box center [79, 339] width 42 height 23
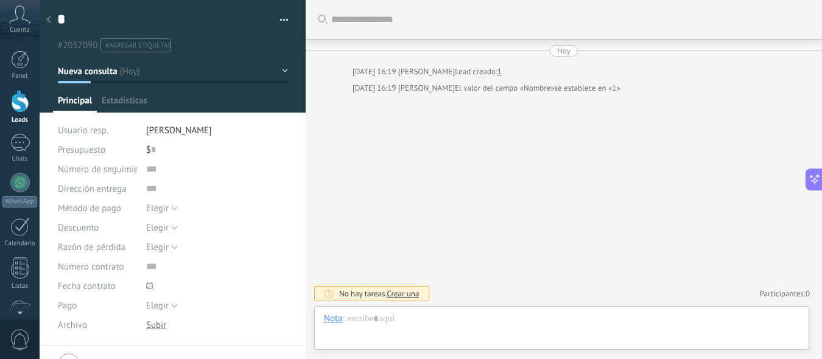
type textarea "*"
click at [402, 294] on span "Crear una" at bounding box center [402, 293] width 32 height 10
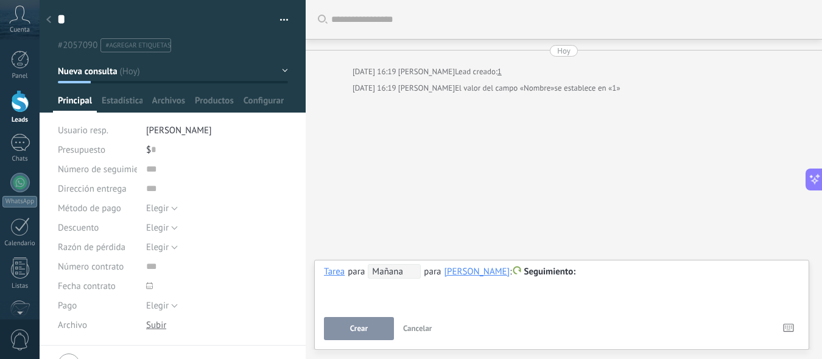
click at [365, 331] on span "Crear" at bounding box center [359, 328] width 18 height 9
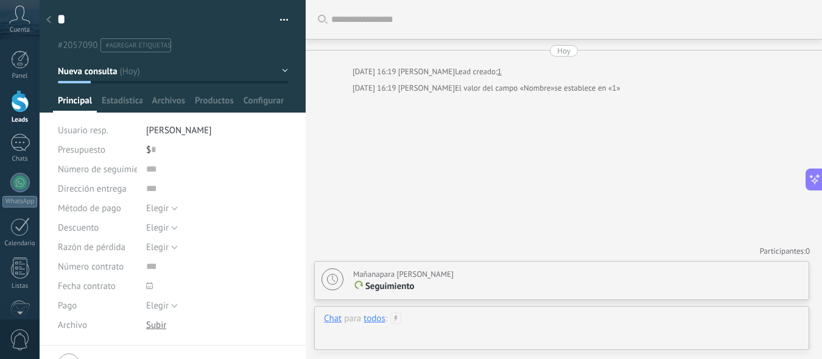
click at [424, 324] on div at bounding box center [561, 331] width 475 height 37
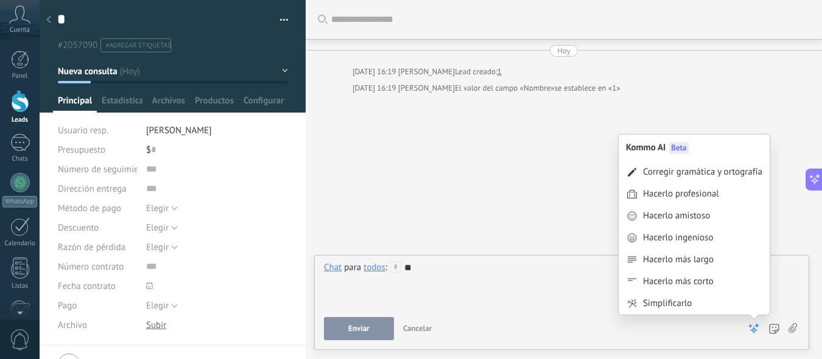
click at [749, 328] on icon at bounding box center [753, 329] width 12 height 12
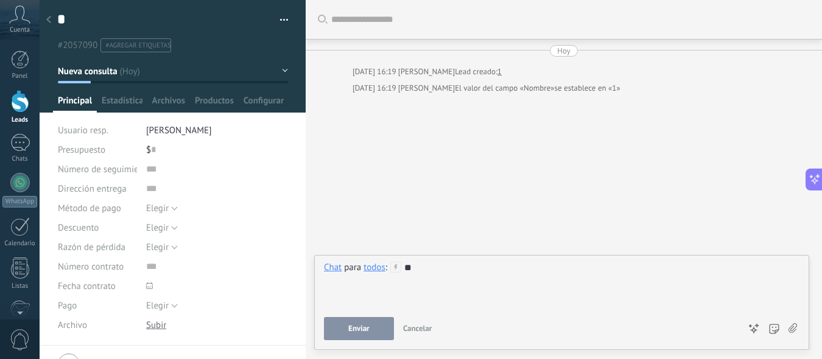
click at [531, 272] on div "**" at bounding box center [561, 285] width 475 height 46
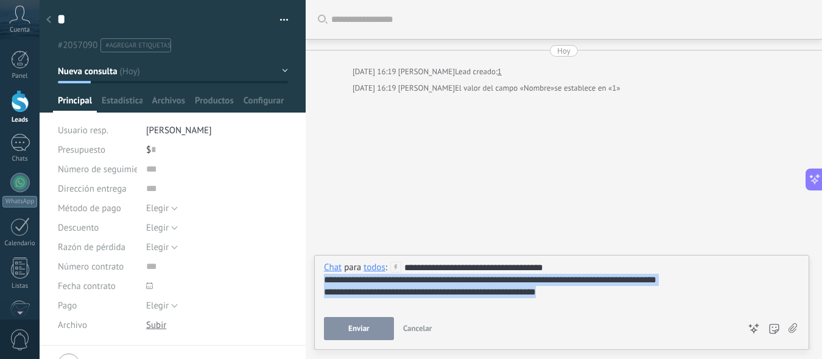
drag, startPoint x: 323, startPoint y: 278, endPoint x: 570, endPoint y: 290, distance: 247.4
click at [570, 290] on div "**********" at bounding box center [561, 285] width 475 height 46
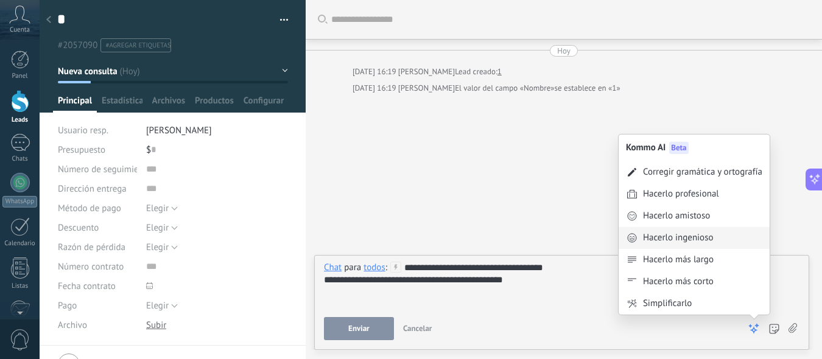
click at [701, 239] on div "Hacerlo ingenioso" at bounding box center [678, 238] width 71 height 12
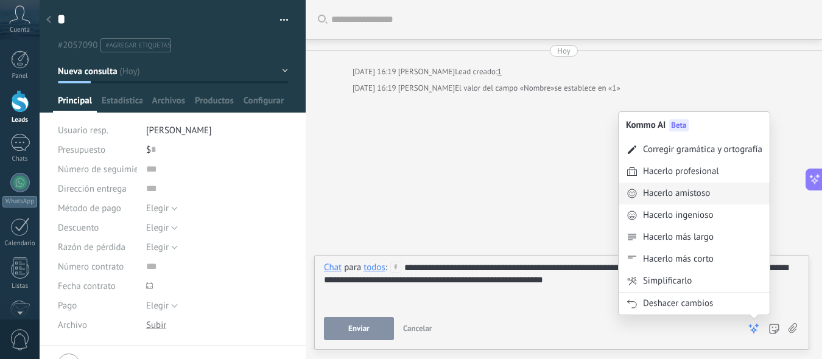
click at [686, 192] on div "Hacerlo amistoso" at bounding box center [676, 193] width 67 height 12
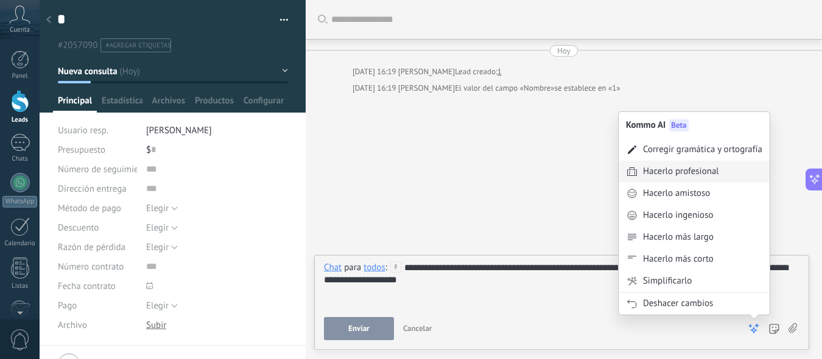
click at [688, 167] on div "Hacerlo profesional" at bounding box center [681, 172] width 76 height 12
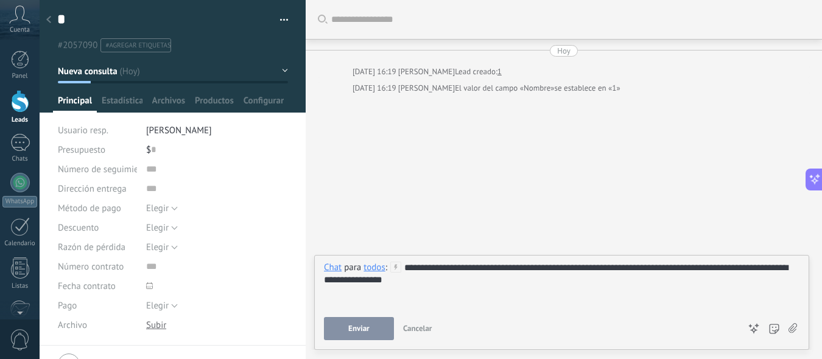
click at [702, 267] on div "**********" at bounding box center [561, 285] width 475 height 46
click at [422, 279] on div "**********" at bounding box center [561, 285] width 475 height 46
click at [722, 268] on div "**********" at bounding box center [561, 285] width 475 height 46
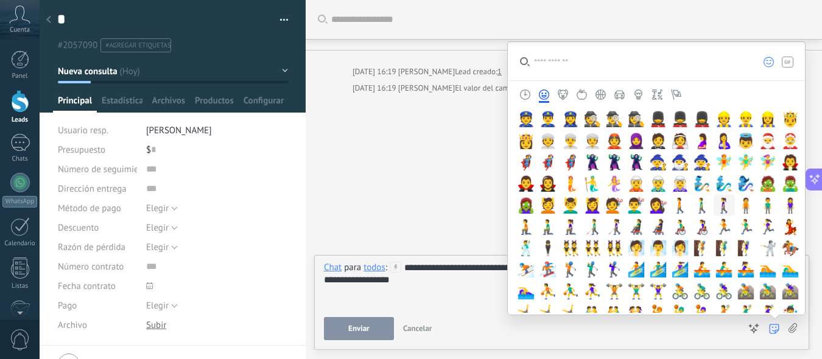
scroll to position [439, 0]
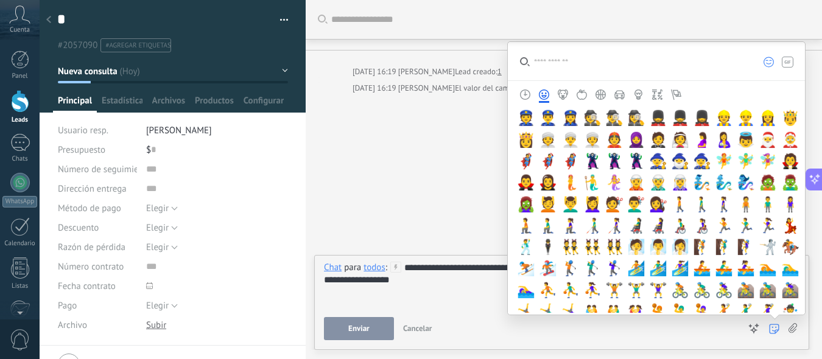
click at [657, 66] on input "search" at bounding box center [629, 61] width 243 height 38
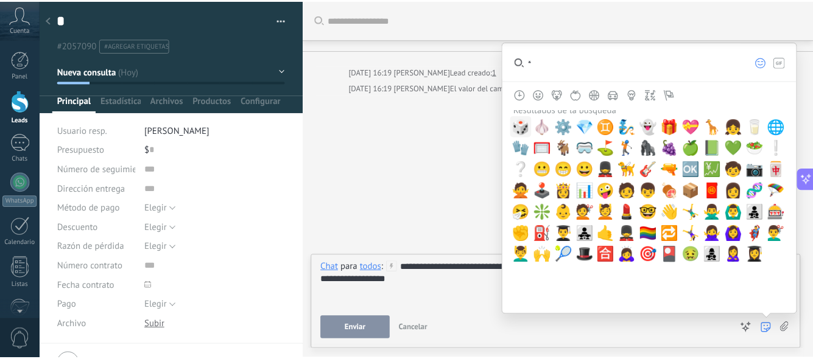
scroll to position [0, 0]
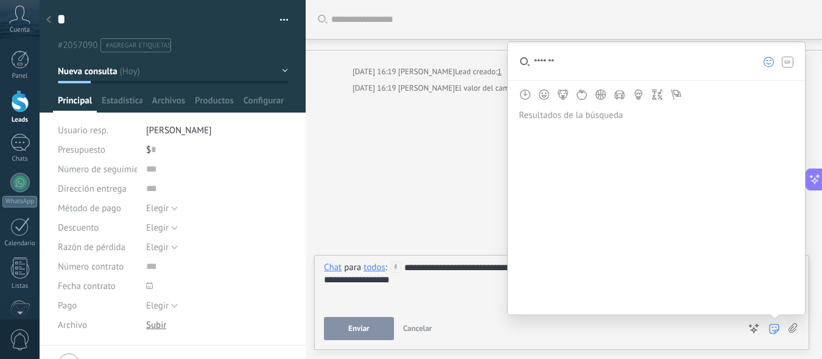
click at [656, 99] on icon "Simbolos" at bounding box center [657, 94] width 10 height 10
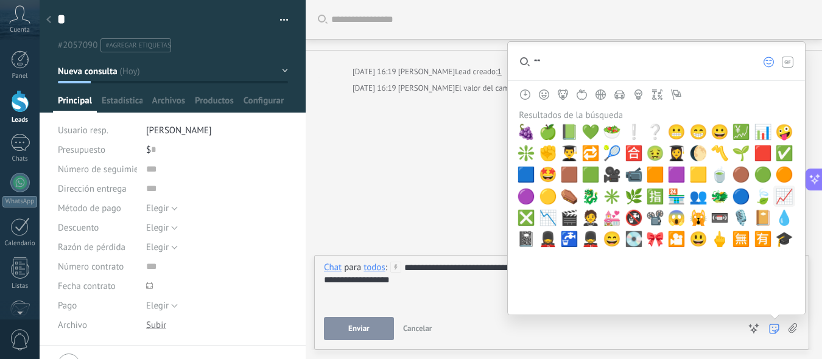
click at [779, 194] on span "📈" at bounding box center [784, 196] width 18 height 17
click at [783, 195] on span "📈" at bounding box center [784, 196] width 18 height 17
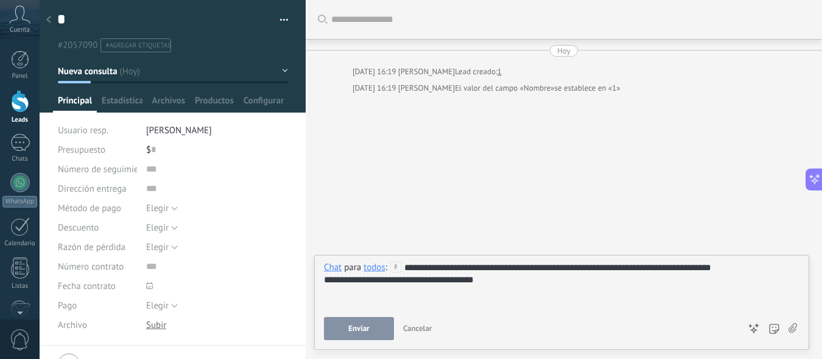
click at [584, 269] on div "**********" at bounding box center [561, 285] width 475 height 46
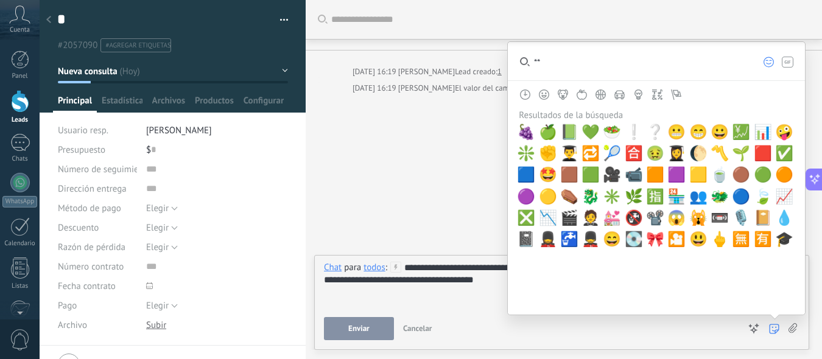
click at [771, 328] on icon at bounding box center [774, 329] width 10 height 10
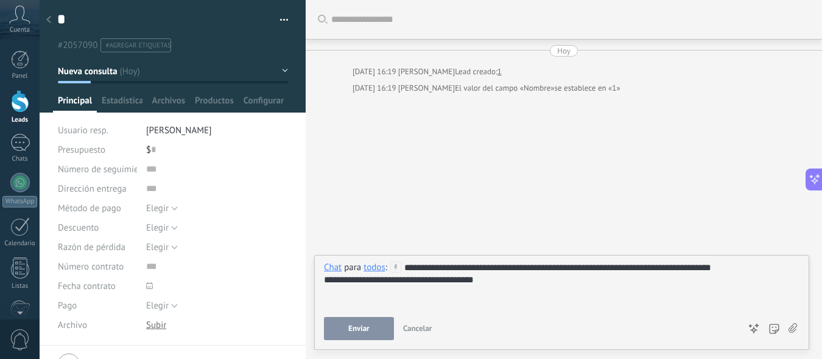
click at [582, 267] on div "**********" at bounding box center [561, 285] width 475 height 46
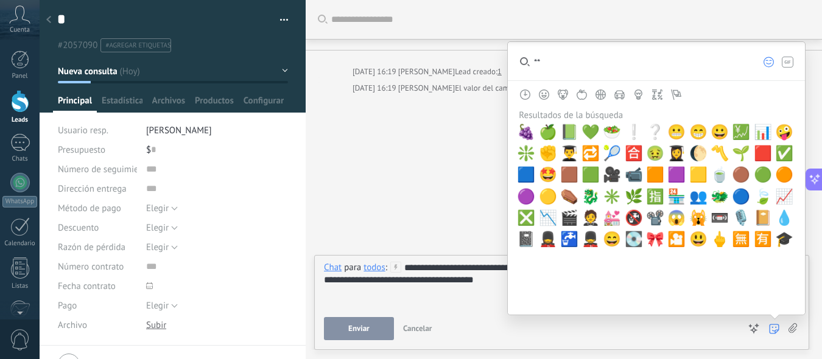
click at [595, 69] on input "**" at bounding box center [629, 61] width 243 height 38
type input "*"
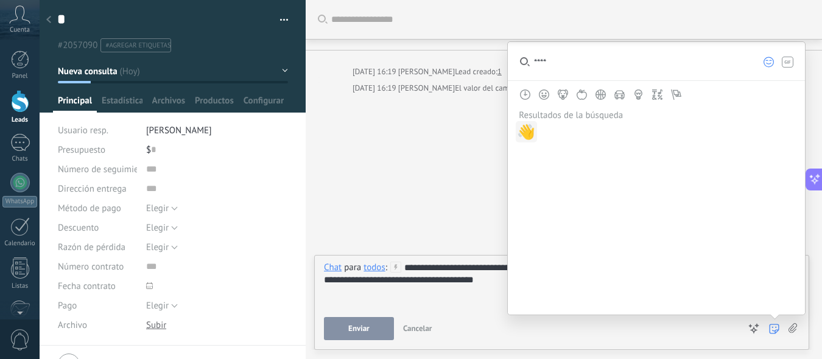
type input "****"
click at [530, 130] on span "👋" at bounding box center [526, 132] width 18 height 17
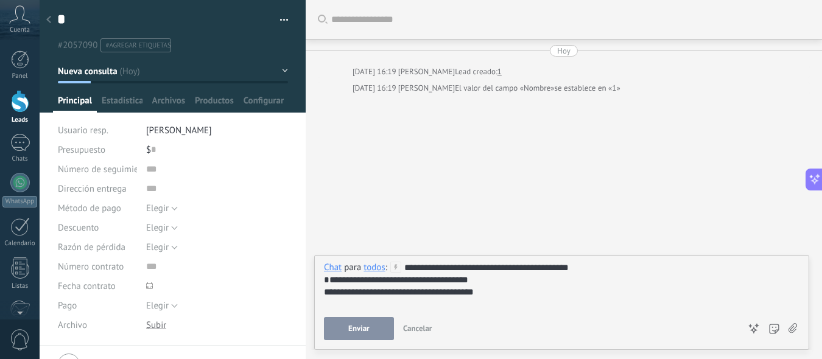
click at [481, 265] on div "**********" at bounding box center [561, 285] width 475 height 46
click at [371, 325] on button "Enviar" at bounding box center [359, 328] width 70 height 23
click at [448, 199] on div "Buscar Carga más [DATE] [DATE] 16:19 [PERSON_NAME] Lead creado: 1 [DATE] 16:19 …" at bounding box center [564, 179] width 516 height 359
click at [361, 327] on span "Enviar" at bounding box center [358, 328] width 21 height 9
click at [21, 106] on div at bounding box center [20, 101] width 18 height 23
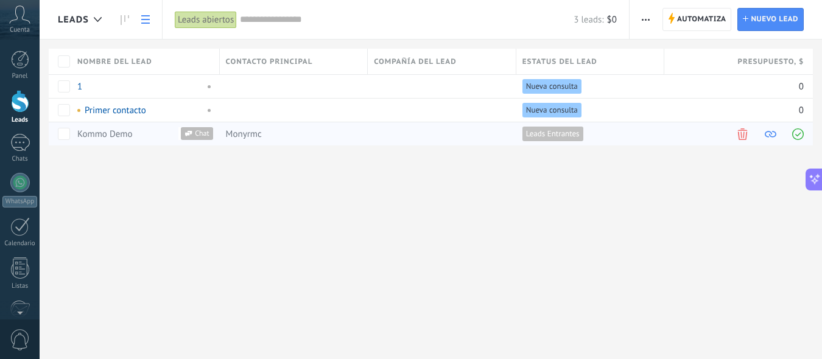
click at [155, 134] on div "Kommo Demo" at bounding box center [138, 133] width 122 height 11
click at [187, 135] on use at bounding box center [188, 133] width 7 height 5
click at [242, 88] on span at bounding box center [242, 86] width 12 height 12
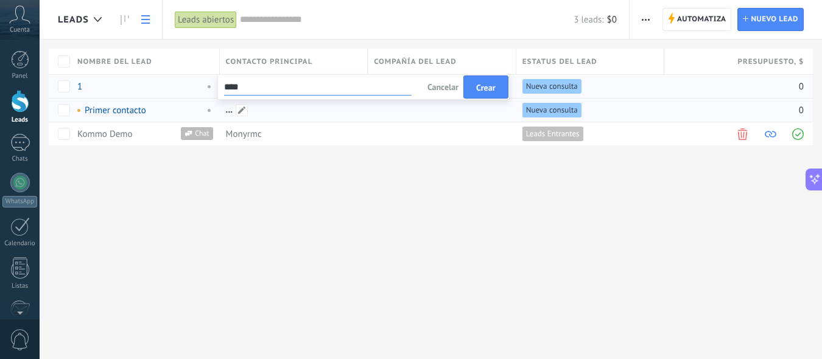
type input "****"
click at [351, 116] on div at bounding box center [291, 110] width 142 height 23
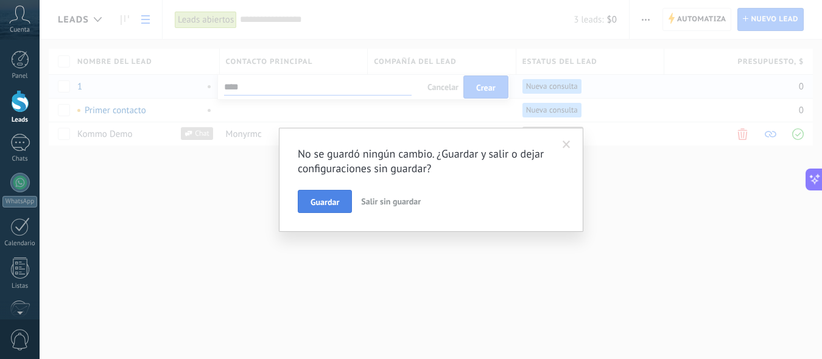
click at [345, 203] on button "Guardar" at bounding box center [325, 201] width 54 height 23
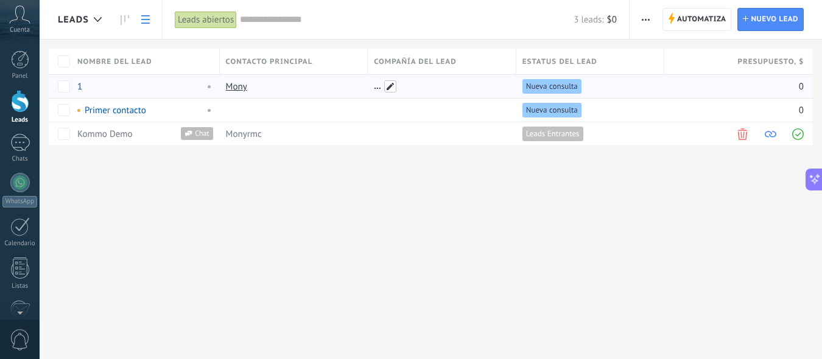
click at [386, 86] on span at bounding box center [390, 86] width 12 height 12
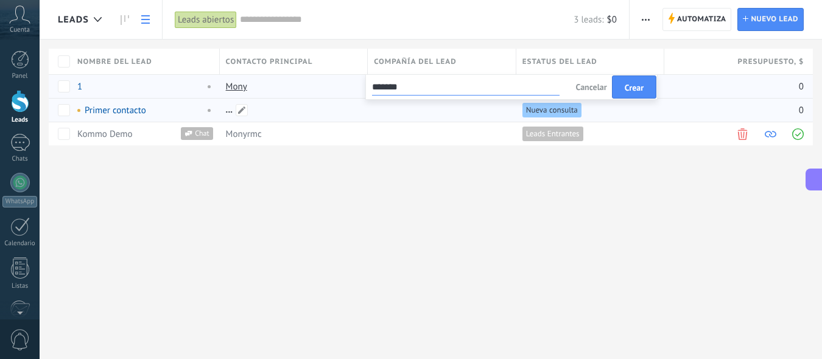
type input "*******"
click at [351, 119] on div at bounding box center [291, 110] width 142 height 23
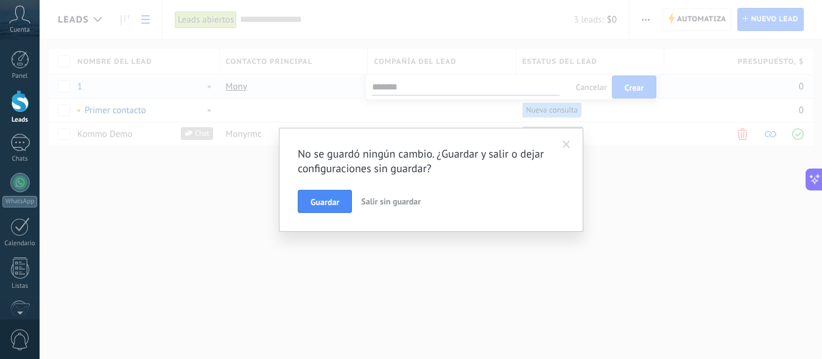
click at [405, 114] on div "No se guardó ningún cambio. ¿Guardar y salir o dejar configuraciones sin guarda…" at bounding box center [431, 179] width 782 height 359
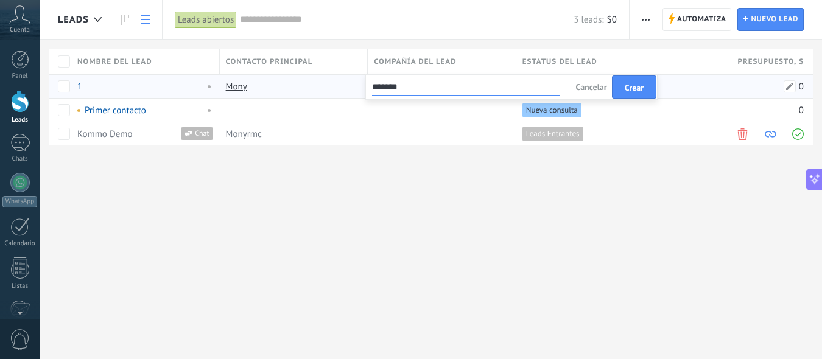
click at [680, 84] on div "0" at bounding box center [733, 86] width 139 height 23
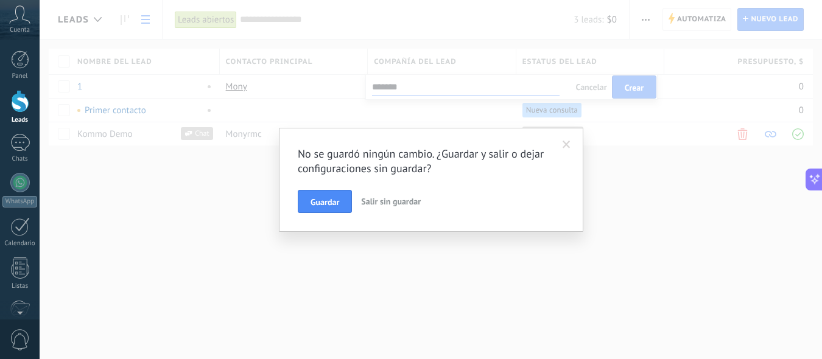
click at [642, 119] on div "No se guardó ningún cambio. ¿Guardar y salir o dejar configuraciones sin guarda…" at bounding box center [431, 179] width 782 height 359
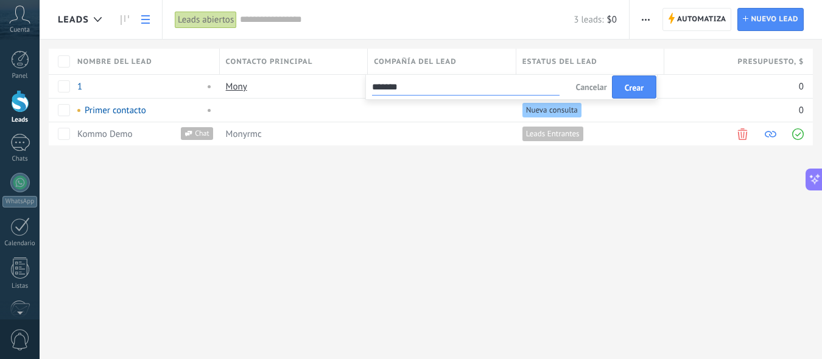
click at [704, 18] on div at bounding box center [411, 20] width 822 height 40
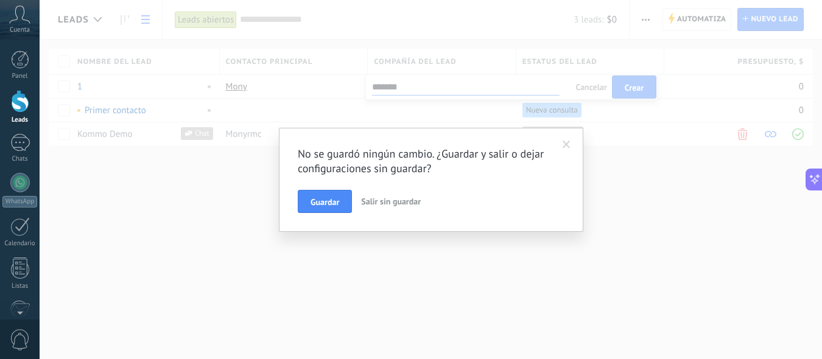
click at [631, 155] on div "No se guardó ningún cambio. ¿Guardar y salir o dejar configuraciones sin guarda…" at bounding box center [431, 179] width 782 height 359
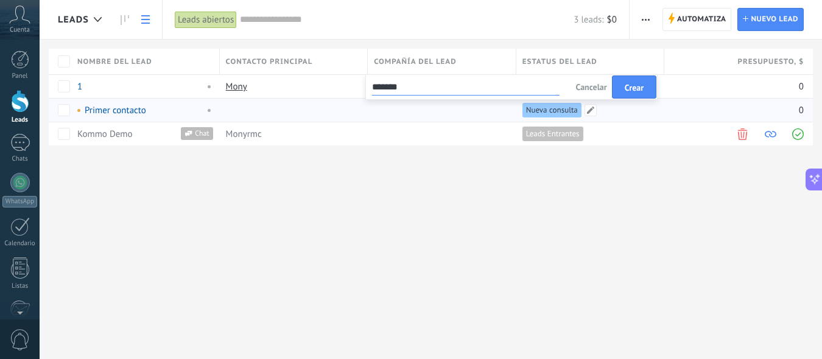
click at [622, 119] on div "Nueva consulta" at bounding box center [587, 110] width 142 height 23
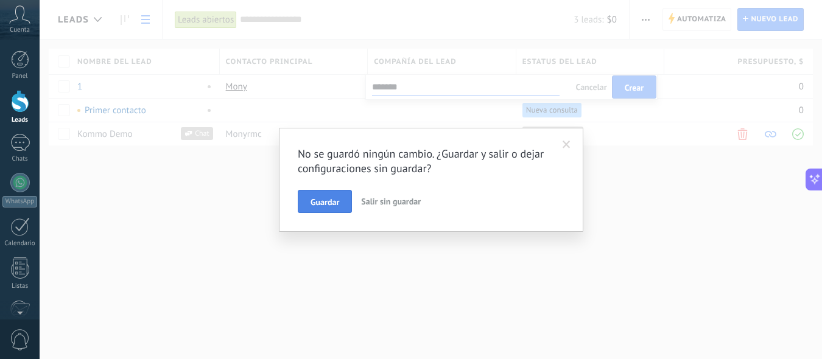
click at [320, 206] on span "Guardar" at bounding box center [324, 202] width 29 height 9
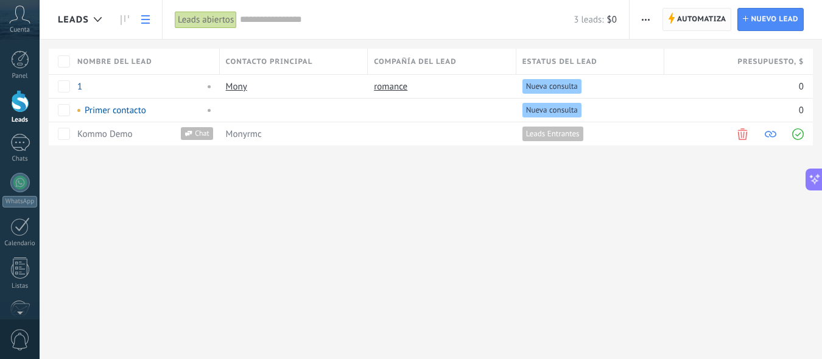
click at [682, 22] on span "Automatiza" at bounding box center [701, 20] width 49 height 22
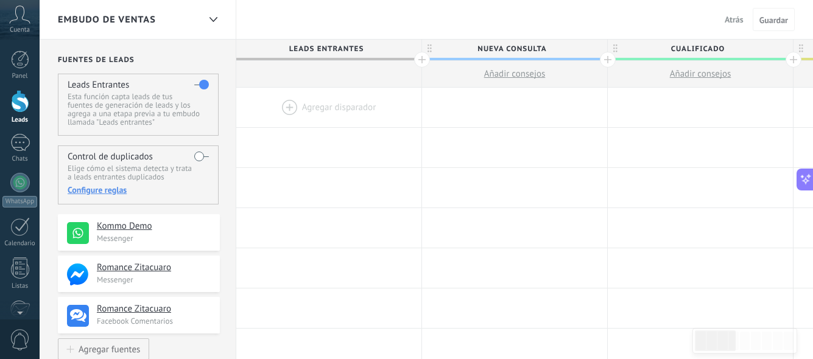
click at [105, 226] on h4 "Kommo Demo" at bounding box center [154, 226] width 114 height 12
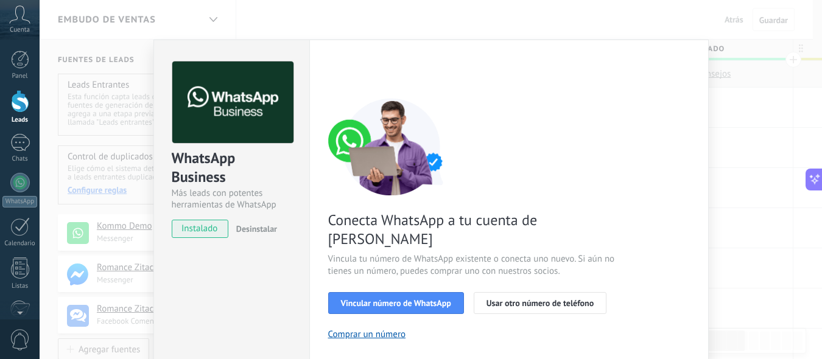
click at [743, 101] on div "WhatsApp Business Más leads con potentes herramientas de WhatsApp instalado Des…" at bounding box center [431, 179] width 782 height 359
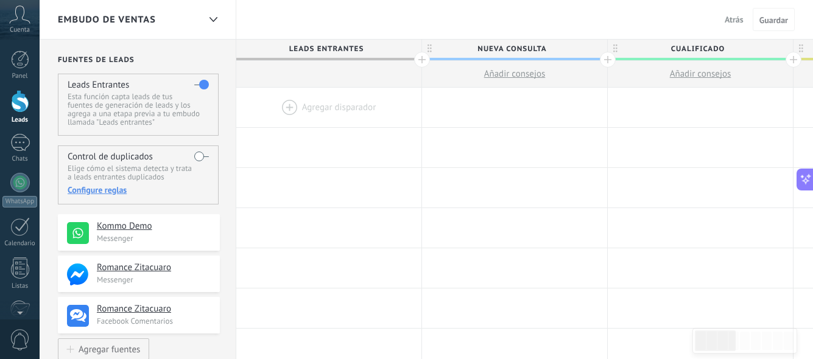
click at [113, 224] on h4 "Kommo Demo" at bounding box center [154, 226] width 114 height 12
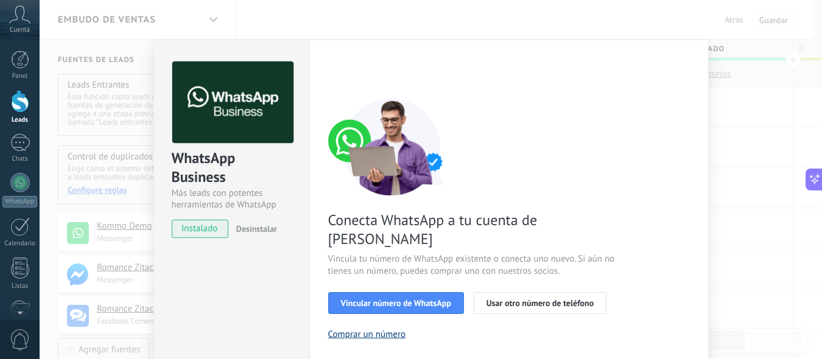
click at [369, 329] on button "Comprar un número" at bounding box center [367, 335] width 78 height 12
click at [212, 20] on div "WhatsApp Business Más leads con potentes herramientas de WhatsApp instalado Des…" at bounding box center [431, 179] width 782 height 359
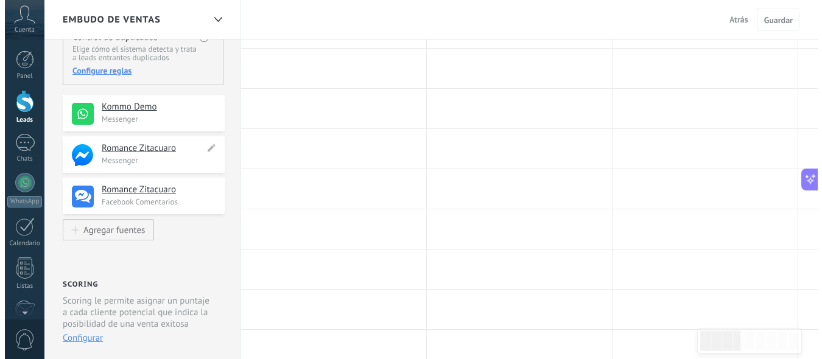
scroll to position [117, 0]
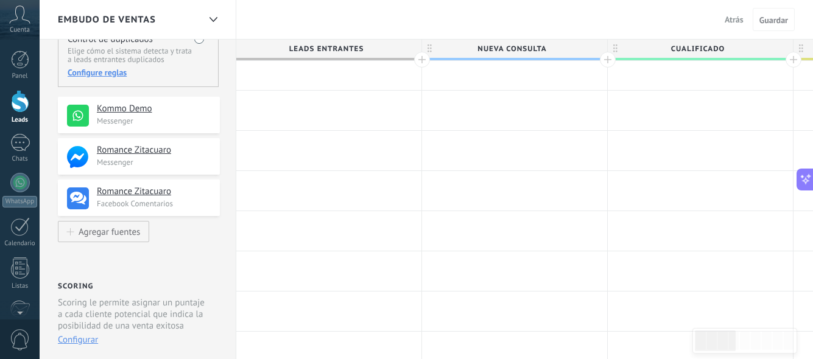
click at [126, 107] on h4 "Kommo Demo" at bounding box center [154, 109] width 114 height 12
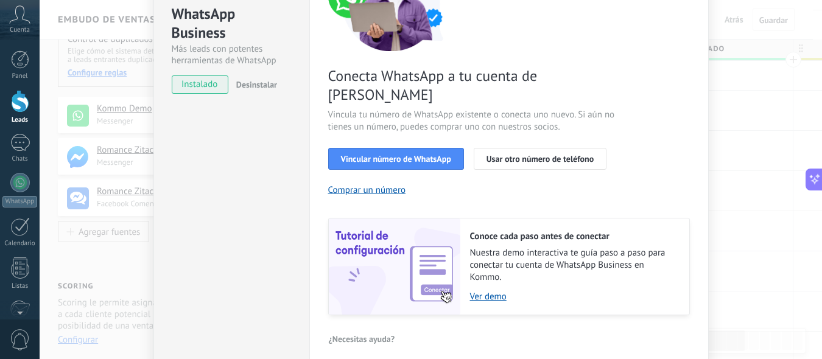
scroll to position [148, 0]
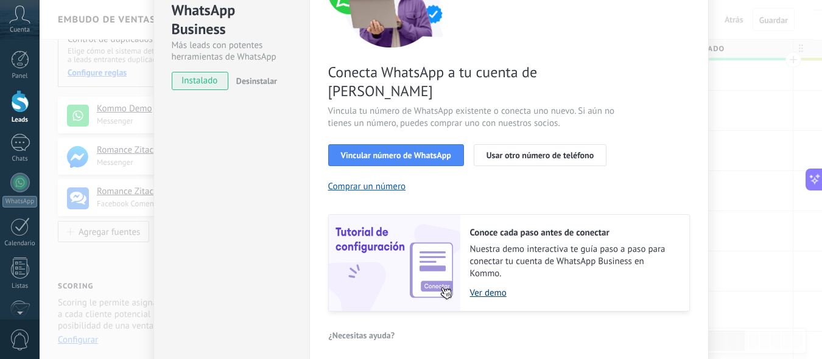
click at [483, 287] on link "Ver demo" at bounding box center [573, 293] width 207 height 12
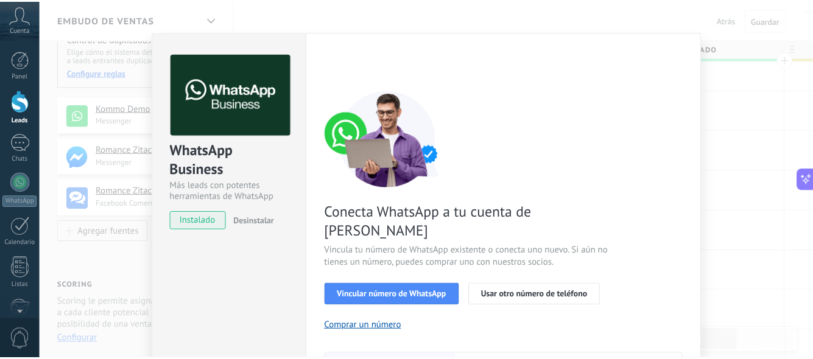
scroll to position [0, 0]
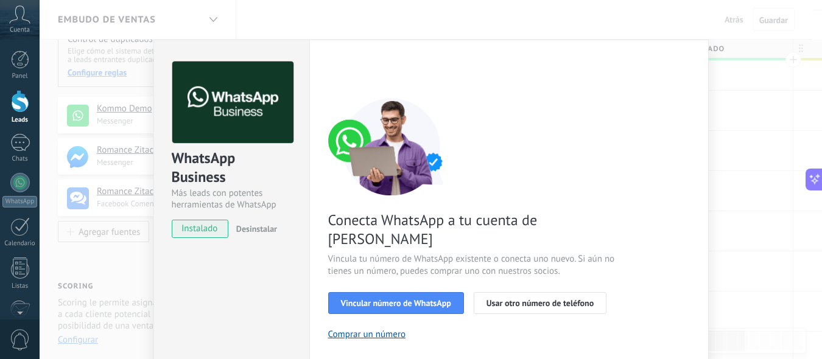
click at [781, 178] on div "WhatsApp Business Más leads con potentes herramientas de WhatsApp instalado Des…" at bounding box center [431, 179] width 782 height 359
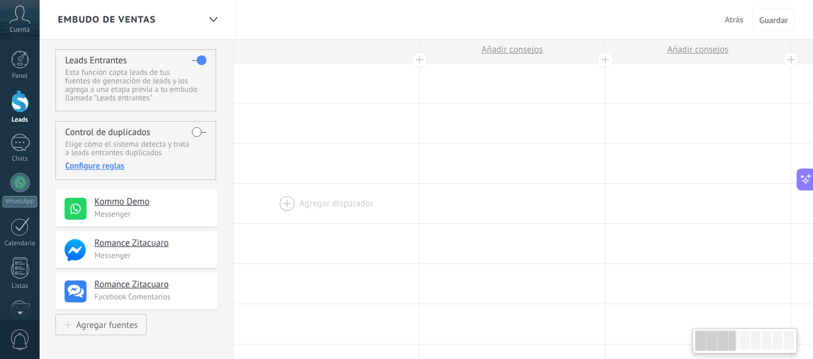
scroll to position [0, 2]
click at [284, 83] on div at bounding box center [326, 83] width 185 height 40
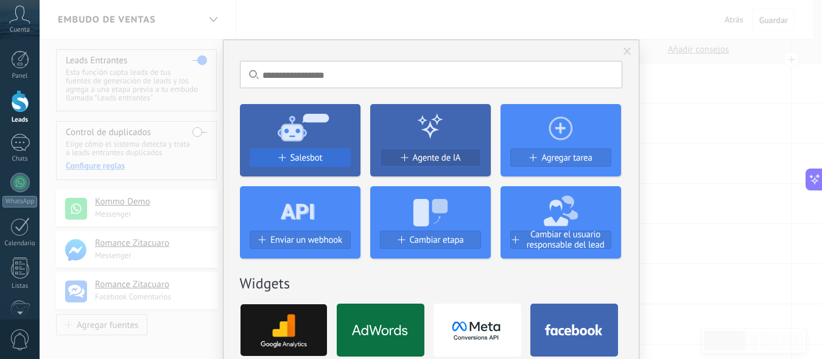
click at [295, 158] on span "Salesbot" at bounding box center [306, 158] width 32 height 10
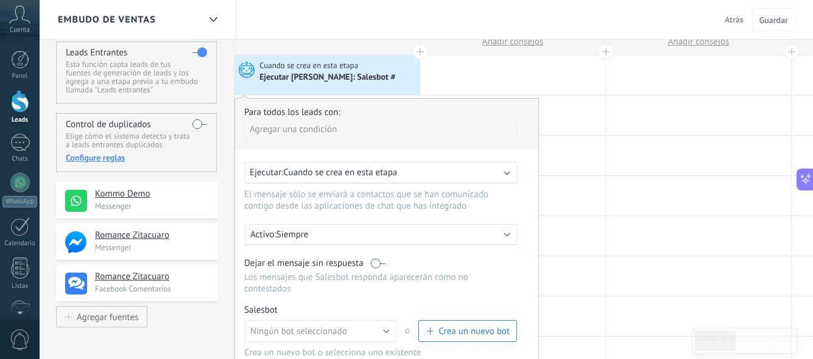
scroll to position [30, 0]
click at [506, 173] on b at bounding box center [507, 173] width 6 height 6
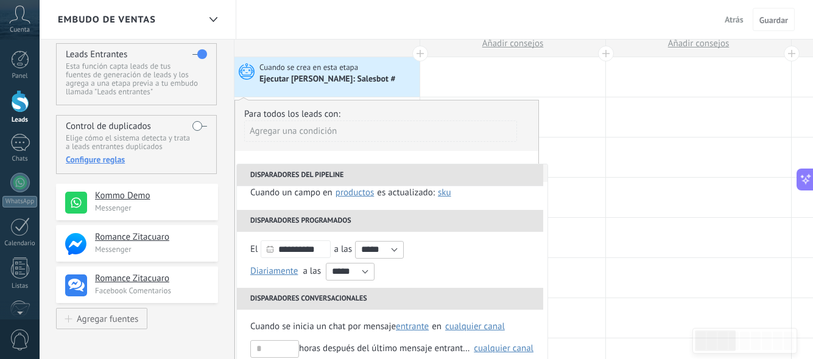
scroll to position [0, 0]
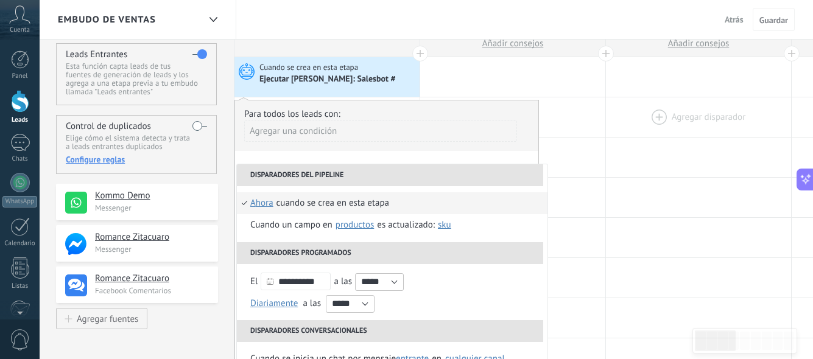
click at [636, 103] on div at bounding box center [698, 117] width 185 height 40
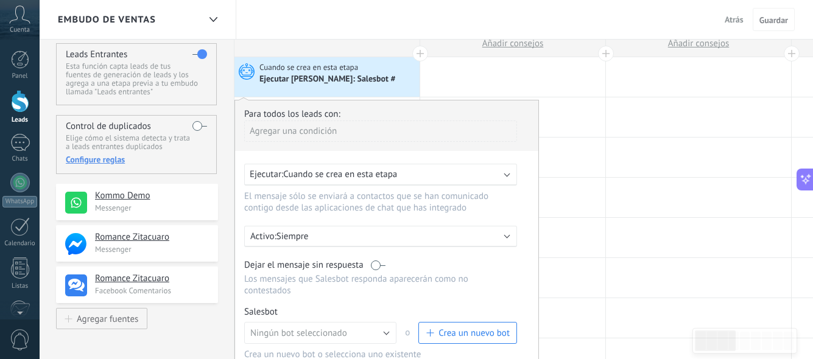
click at [453, 337] on span "Crea un nuevo bot" at bounding box center [473, 333] width 71 height 12
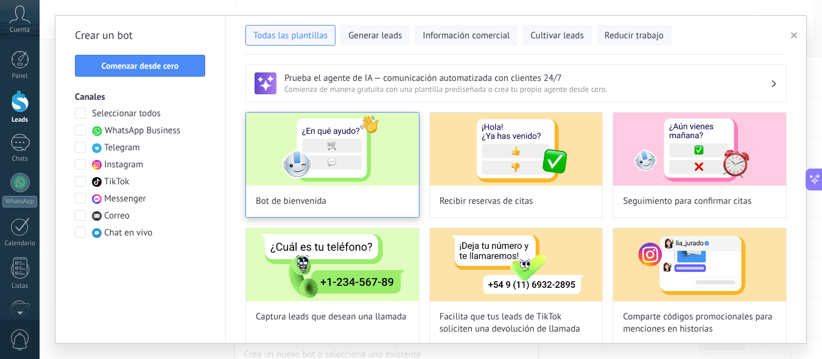
click at [310, 158] on img at bounding box center [332, 149] width 173 height 73
type input "**********"
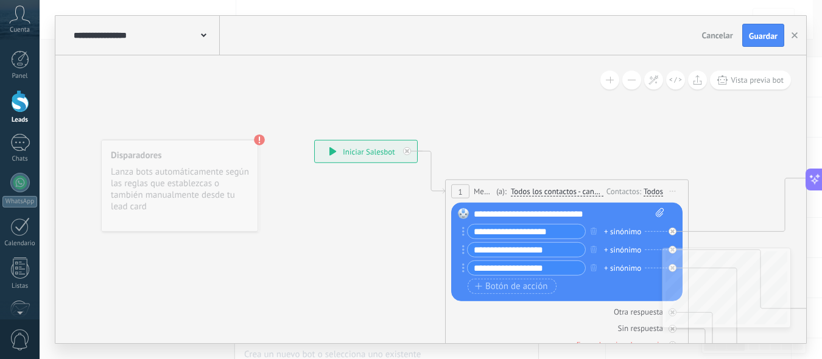
drag, startPoint x: 567, startPoint y: 239, endPoint x: 568, endPoint y: 230, distance: 8.6
click at [567, 232] on div "**********" at bounding box center [526, 231] width 119 height 15
click at [407, 152] on icon at bounding box center [407, 151] width 4 height 4
click at [407, 152] on div "**********" at bounding box center [366, 152] width 102 height 22
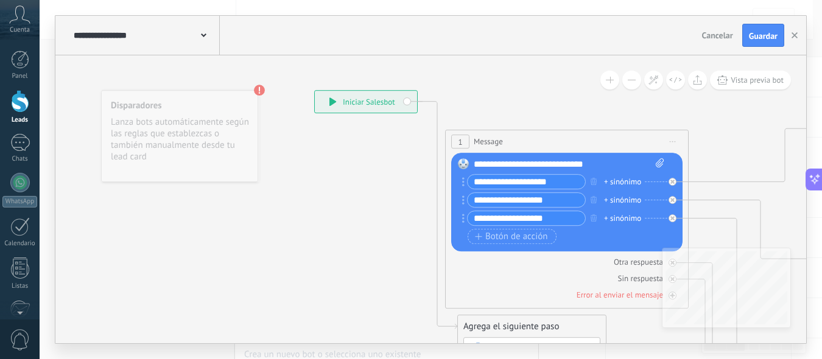
click at [714, 35] on span "Cancelar" at bounding box center [717, 35] width 31 height 11
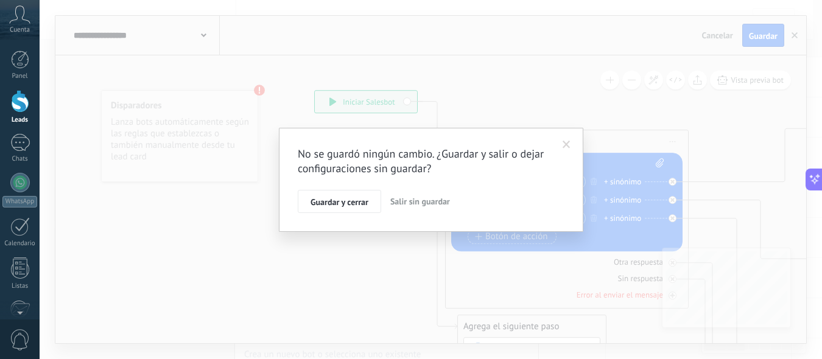
click at [426, 203] on span "Salir sin guardar" at bounding box center [420, 201] width 60 height 11
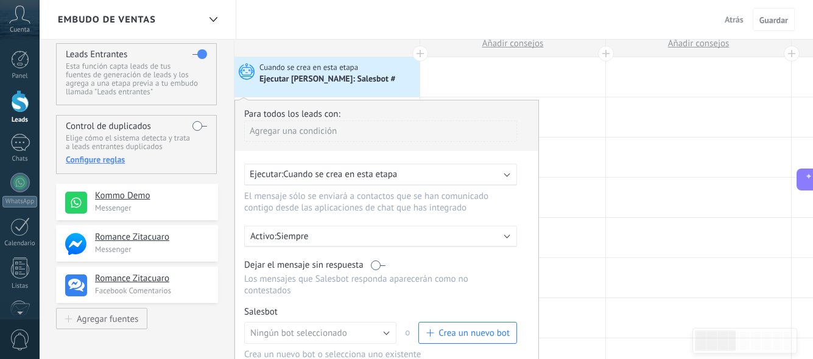
click at [296, 71] on span "Cuando se crea en esta etapa" at bounding box center [309, 67] width 100 height 11
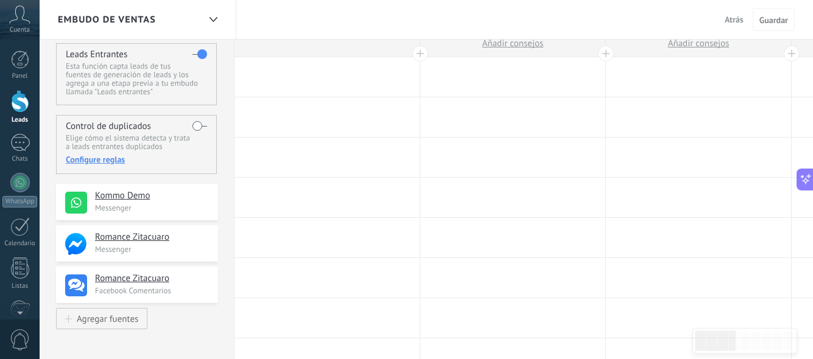
click at [419, 51] on div at bounding box center [420, 54] width 16 height 16
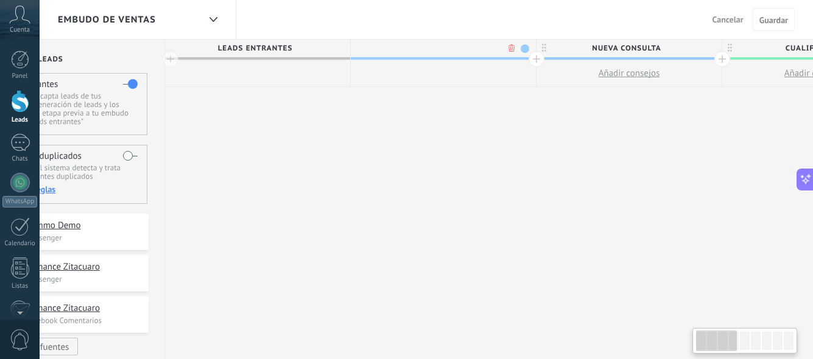
scroll to position [0, 92]
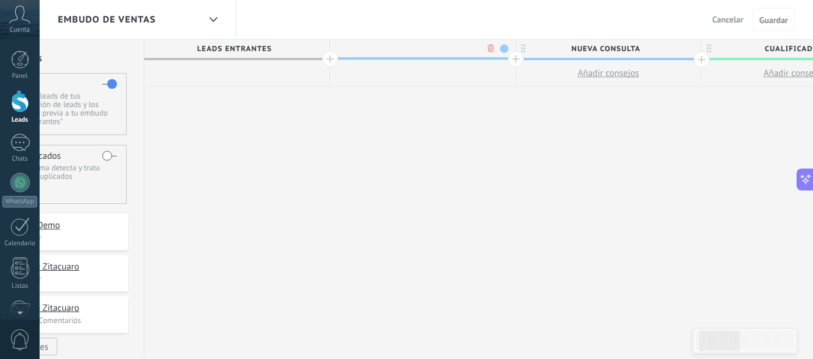
click at [294, 75] on div at bounding box center [236, 73] width 185 height 27
click at [330, 56] on div at bounding box center [422, 48] width 185 height 18
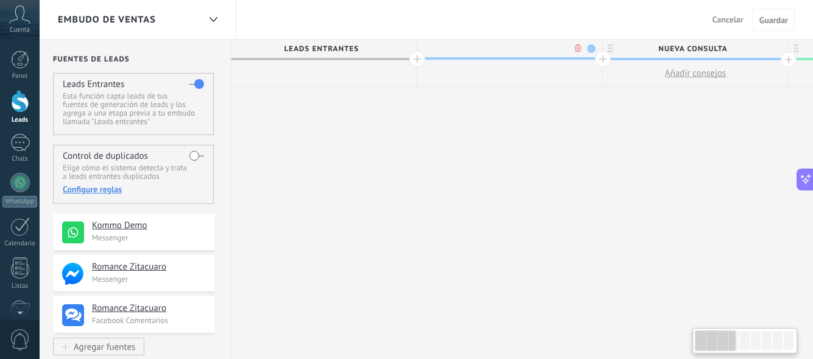
scroll to position [0, 0]
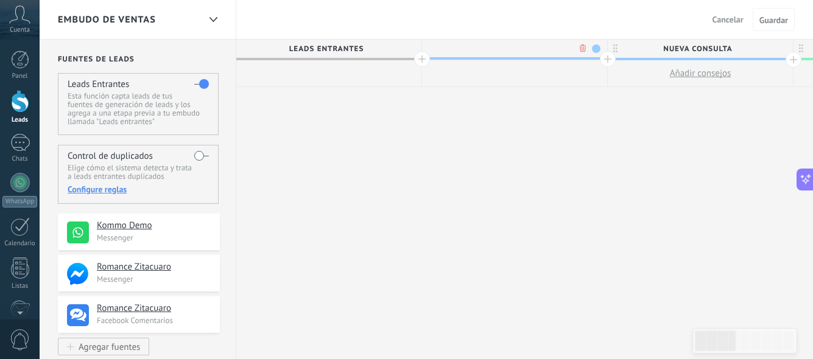
click at [18, 106] on div at bounding box center [20, 101] width 18 height 23
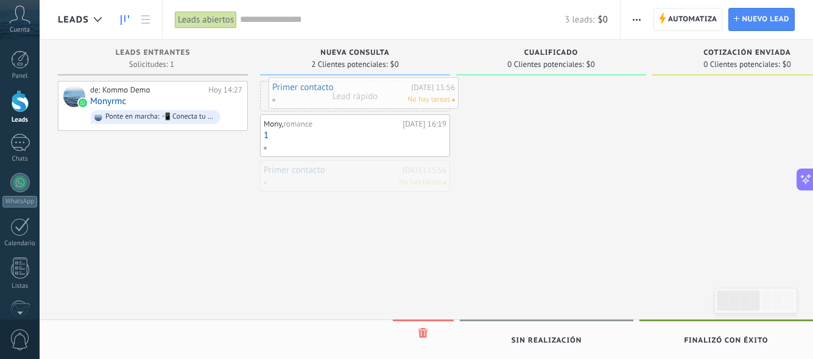
drag, startPoint x: 292, startPoint y: 184, endPoint x: 309, endPoint y: 99, distance: 86.9
